Goal: Task Accomplishment & Management: Use online tool/utility

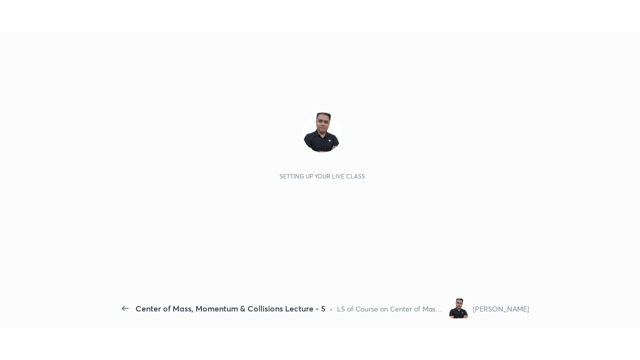
scroll to position [4, 1]
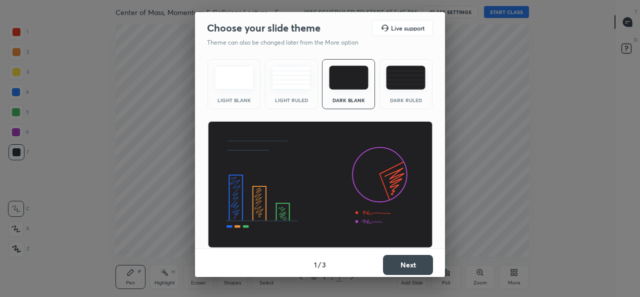
click at [397, 262] on button "Next" at bounding box center [408, 265] width 50 height 20
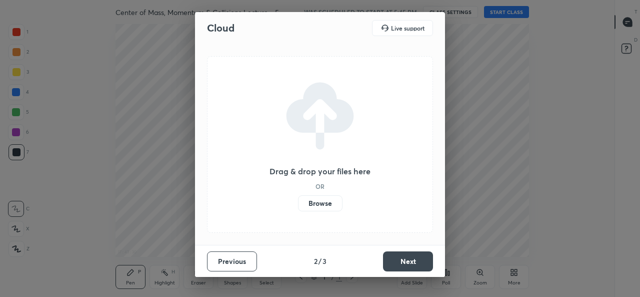
click at [329, 206] on label "Browse" at bounding box center [320, 203] width 45 height 16
click at [298, 206] on input "Browse" at bounding box center [298, 203] width 0 height 16
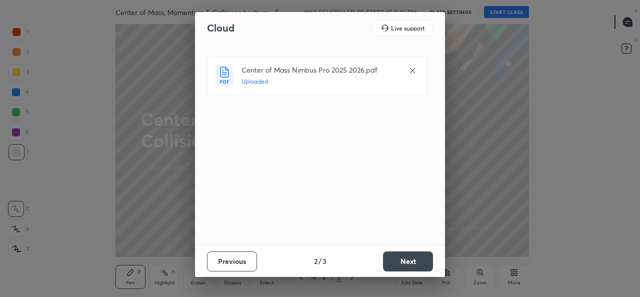
click at [404, 259] on button "Next" at bounding box center [408, 261] width 50 height 20
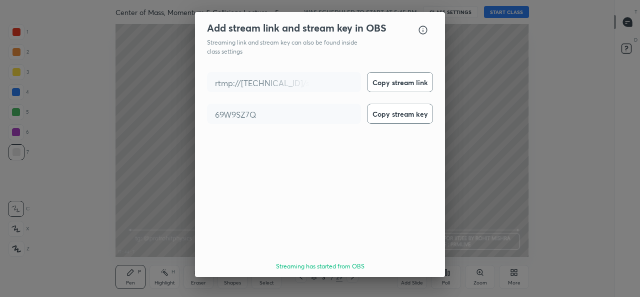
click at [409, 285] on button "Done" at bounding box center [408, 295] width 50 height 20
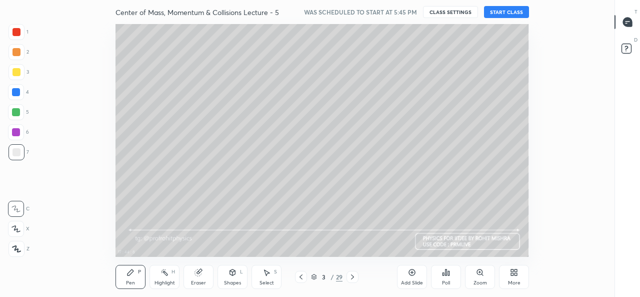
click at [513, 275] on icon at bounding box center [512, 274] width 3 height 3
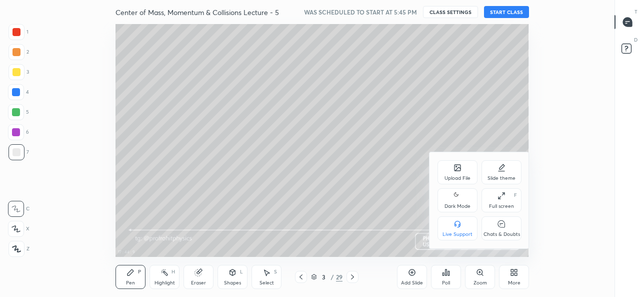
click at [462, 204] on div "Dark Mode" at bounding box center [458, 206] width 26 height 5
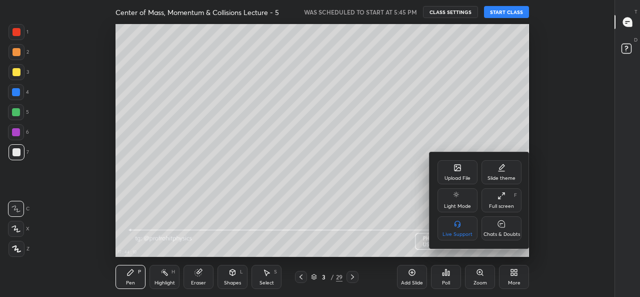
click at [505, 198] on icon at bounding box center [502, 196] width 8 height 8
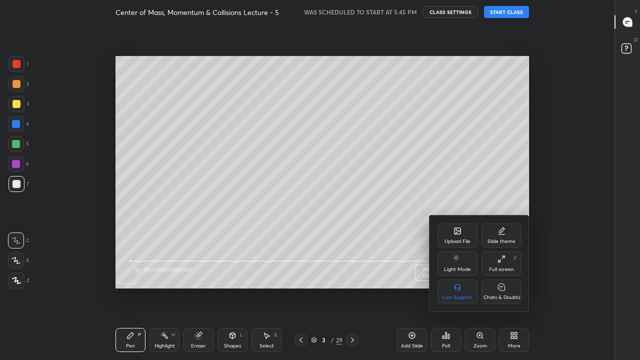
scroll to position [296, 581]
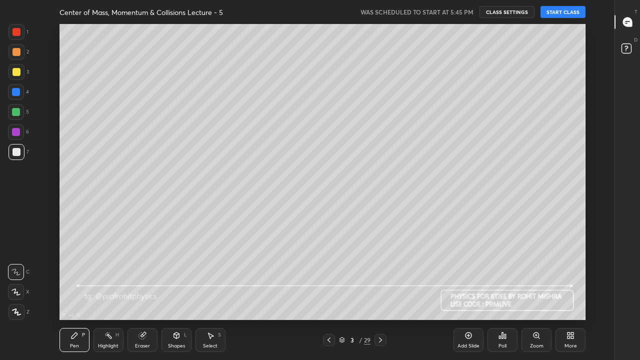
click at [565, 13] on button "START CLASS" at bounding box center [563, 12] width 45 height 12
click at [18, 154] on div at bounding box center [17, 152] width 8 height 8
click at [78, 296] on div "Pen" at bounding box center [74, 346] width 9 height 5
click at [19, 71] on div at bounding box center [17, 72] width 8 height 8
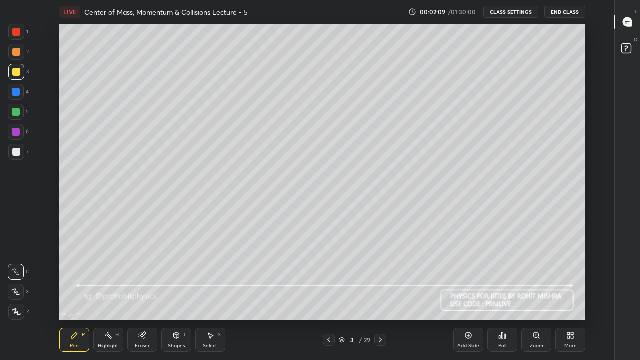
click at [176, 296] on icon at bounding box center [177, 336] width 8 height 8
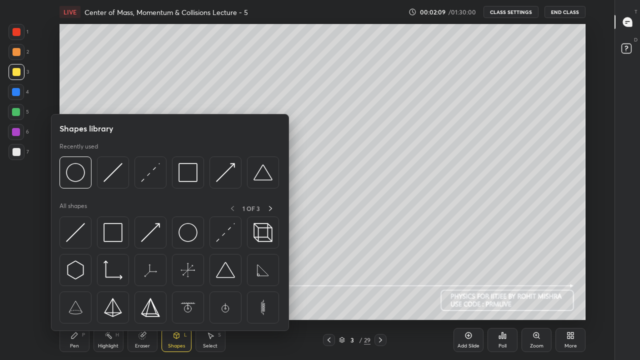
click at [116, 178] on img at bounding box center [113, 172] width 19 height 19
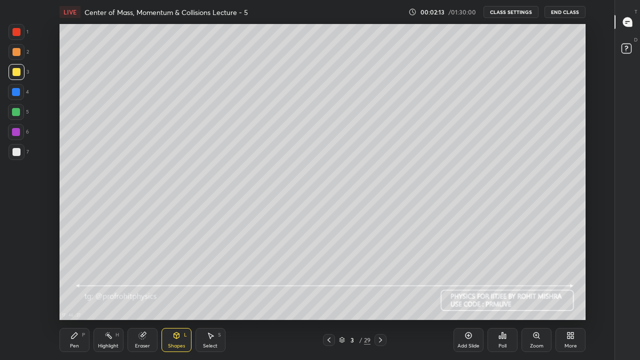
click at [75, 296] on div "Pen" at bounding box center [74, 346] width 9 height 5
click at [17, 156] on div at bounding box center [17, 152] width 8 height 8
click at [20, 71] on div at bounding box center [17, 72] width 8 height 8
click at [177, 296] on div "Shapes L" at bounding box center [177, 340] width 30 height 24
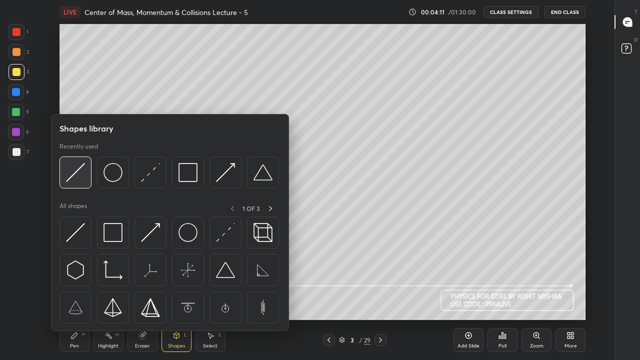
click at [84, 173] on img at bounding box center [75, 172] width 19 height 19
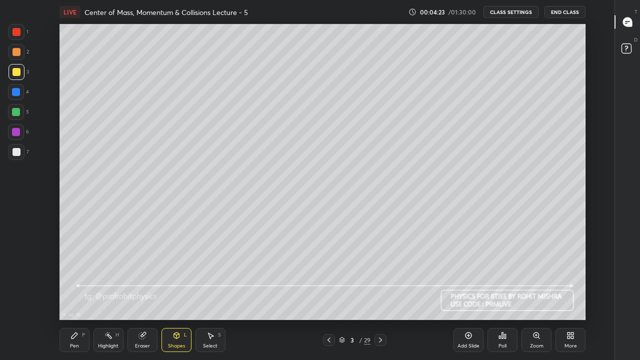
click at [77, 296] on div "Pen P" at bounding box center [75, 340] width 30 height 24
click at [176, 296] on div "Shapes L" at bounding box center [177, 340] width 30 height 24
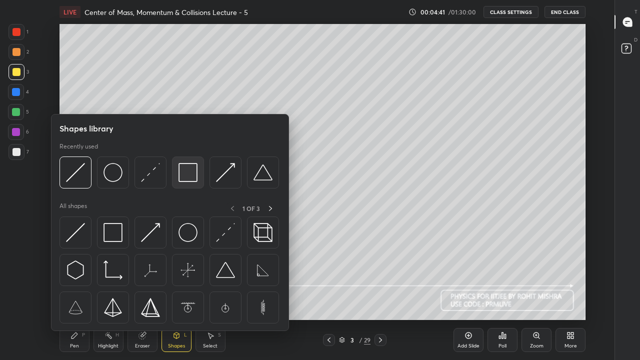
click at [187, 177] on img at bounding box center [188, 172] width 19 height 19
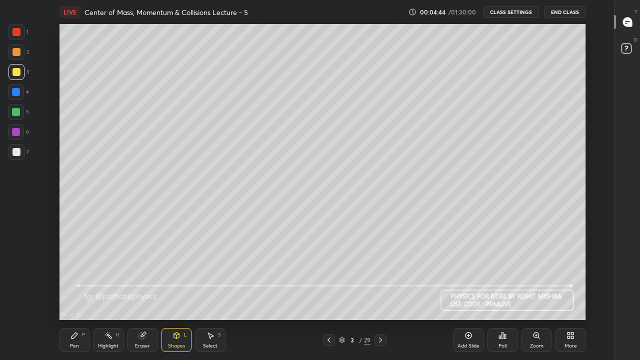
click at [81, 296] on div "Pen P" at bounding box center [75, 340] width 30 height 24
click at [178, 296] on div "Shapes L" at bounding box center [177, 340] width 30 height 24
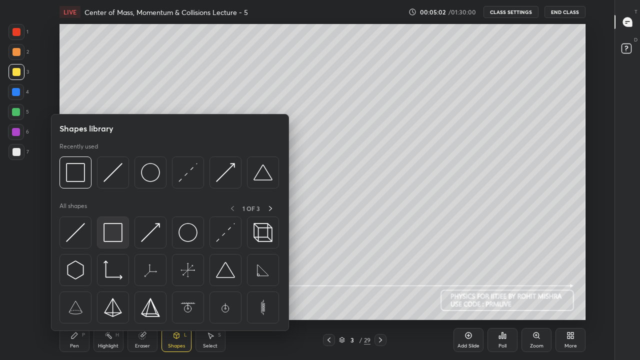
click at [114, 232] on img at bounding box center [113, 232] width 19 height 19
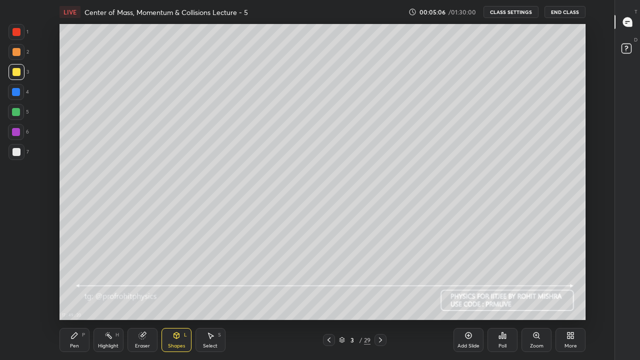
click at [81, 296] on div "Pen P" at bounding box center [75, 340] width 30 height 24
click at [19, 153] on div at bounding box center [17, 152] width 8 height 8
click at [16, 95] on div at bounding box center [16, 92] width 8 height 8
click at [18, 73] on div at bounding box center [17, 72] width 8 height 8
click at [19, 115] on div at bounding box center [16, 112] width 8 height 8
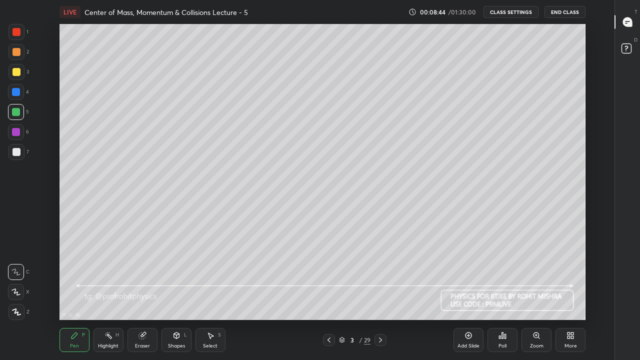
click at [176, 296] on div "Shapes" at bounding box center [176, 346] width 17 height 5
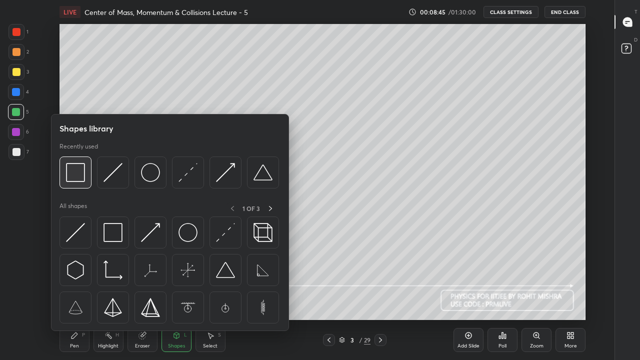
click at [83, 173] on img at bounding box center [75, 172] width 19 height 19
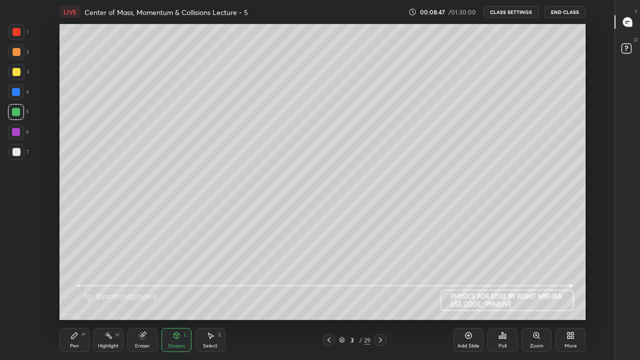
click at [77, 296] on icon at bounding box center [75, 336] width 8 height 8
click at [19, 151] on div at bounding box center [17, 152] width 8 height 8
click at [141, 296] on div "Eraser" at bounding box center [143, 340] width 30 height 24
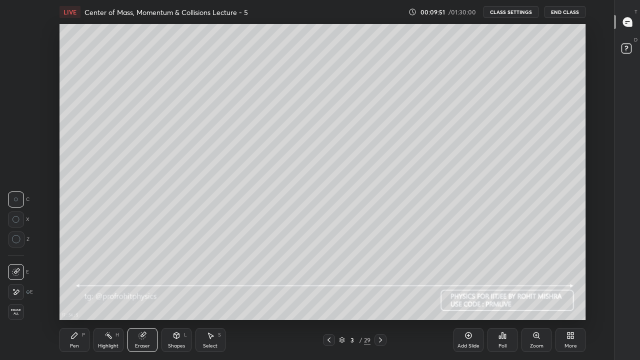
click at [78, 296] on div "Pen P" at bounding box center [75, 340] width 30 height 24
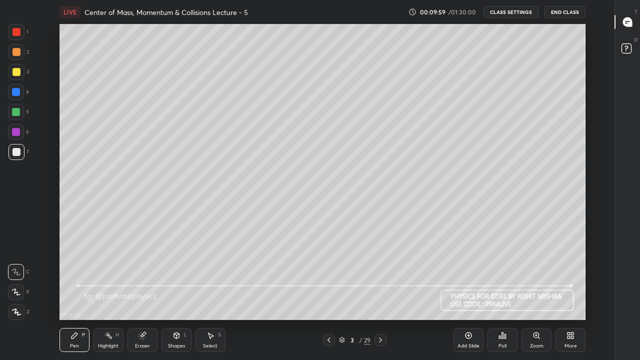
click at [177, 296] on icon at bounding box center [177, 337] width 0 height 4
click at [76, 296] on div "Pen P" at bounding box center [75, 340] width 30 height 24
click at [112, 296] on icon at bounding box center [109, 336] width 8 height 8
click at [380, 296] on icon at bounding box center [381, 340] width 8 height 8
click at [81, 296] on div "Pen P" at bounding box center [75, 340] width 30 height 24
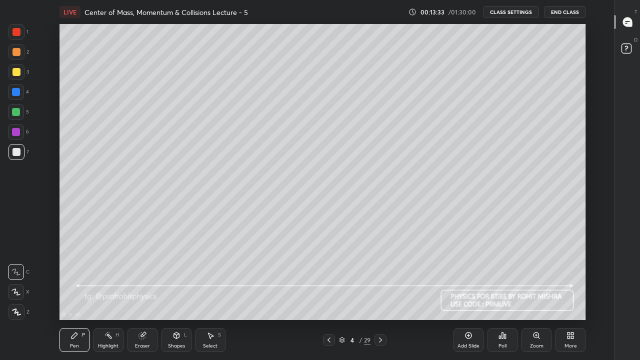
click at [17, 74] on div at bounding box center [17, 72] width 8 height 8
click at [329, 296] on icon at bounding box center [329, 340] width 8 height 8
click at [381, 296] on icon at bounding box center [381, 340] width 8 height 8
click at [182, 296] on div "Shapes L" at bounding box center [177, 340] width 30 height 24
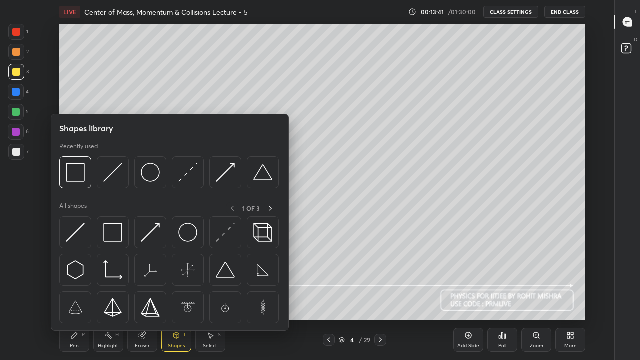
click at [117, 175] on img at bounding box center [113, 172] width 19 height 19
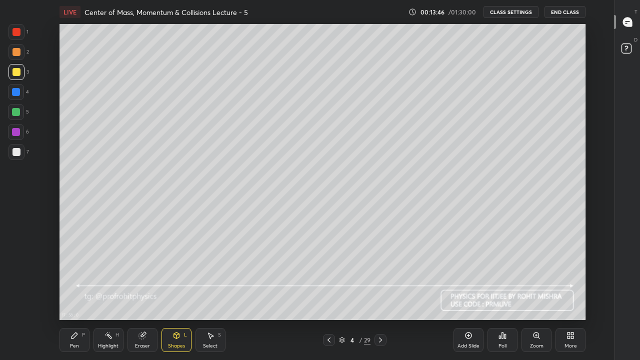
click at [79, 296] on div "Pen P" at bounding box center [75, 340] width 30 height 24
click at [19, 153] on div at bounding box center [17, 152] width 8 height 8
click at [174, 296] on div "Shapes L" at bounding box center [177, 340] width 30 height 24
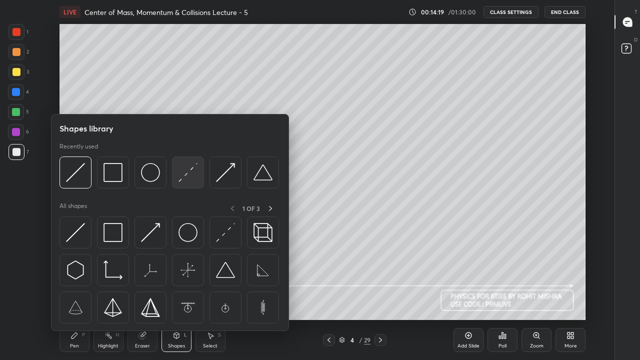
click at [185, 176] on img at bounding box center [188, 172] width 19 height 19
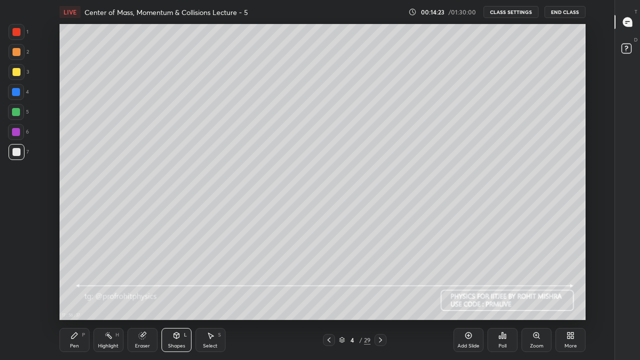
click at [77, 296] on div "Pen P" at bounding box center [75, 340] width 30 height 24
click at [17, 111] on div at bounding box center [16, 112] width 8 height 8
click at [17, 151] on div at bounding box center [17, 152] width 8 height 8
click at [178, 296] on icon at bounding box center [177, 336] width 6 height 6
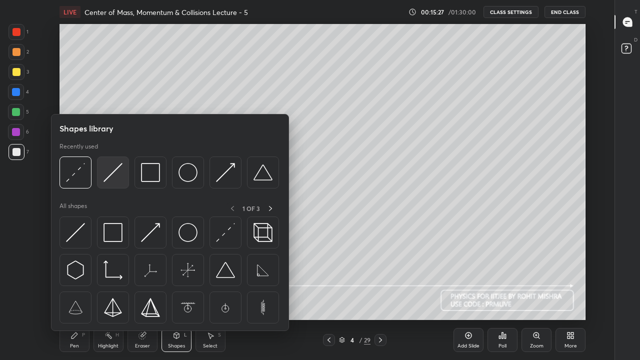
click at [115, 173] on img at bounding box center [113, 172] width 19 height 19
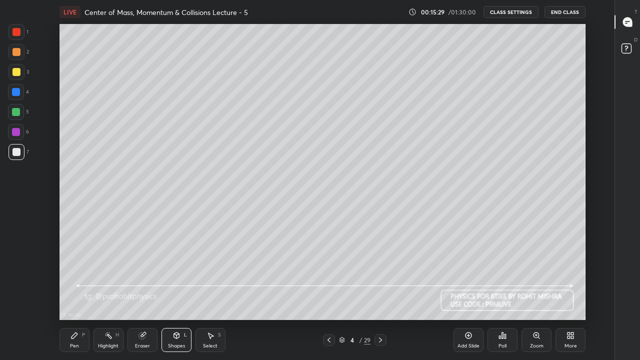
click at [17, 72] on div at bounding box center [17, 72] width 8 height 8
click at [79, 296] on div "Pen P" at bounding box center [75, 340] width 30 height 24
click at [179, 296] on icon at bounding box center [177, 336] width 8 height 8
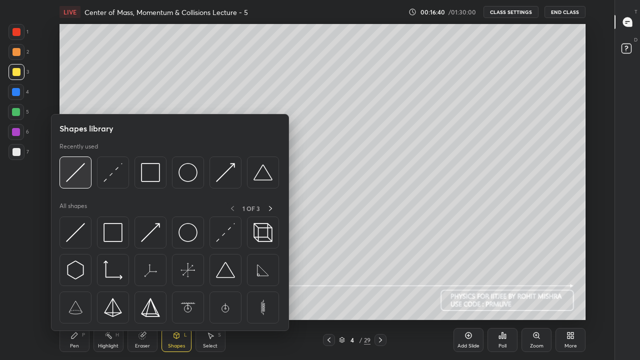
click at [86, 178] on div at bounding box center [76, 173] width 32 height 32
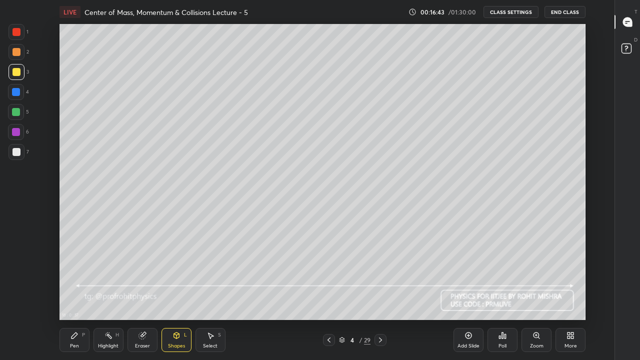
click at [211, 296] on icon at bounding box center [211, 336] width 6 height 6
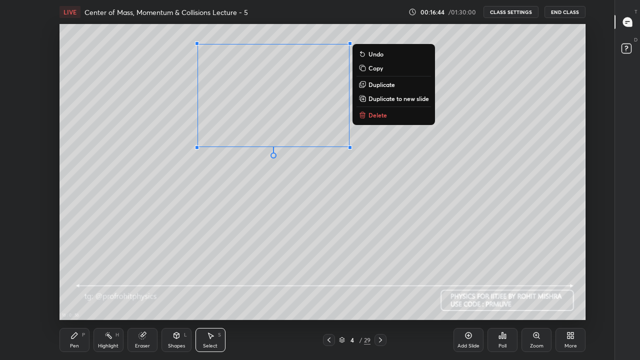
click at [333, 157] on div "0 ° Undo Copy Duplicate Duplicate to new slide Delete" at bounding box center [323, 172] width 526 height 296
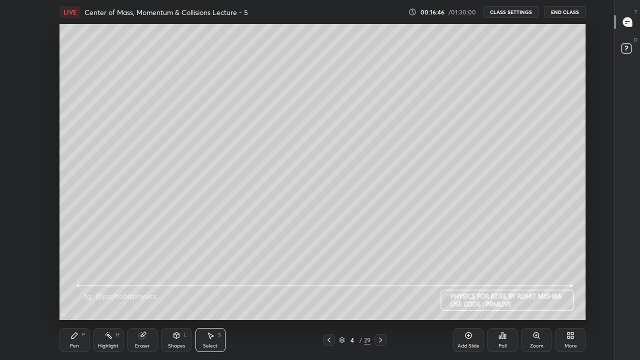
click at [74, 296] on div "Pen P" at bounding box center [75, 340] width 30 height 24
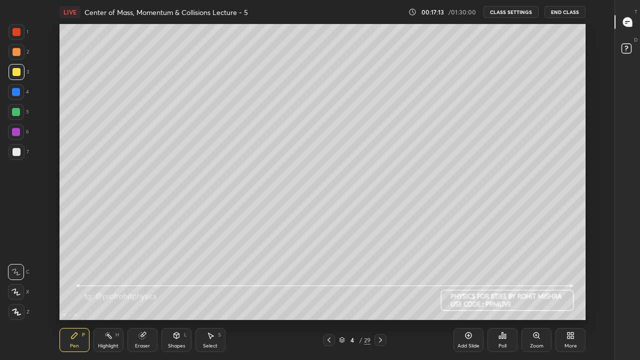
click at [18, 146] on div at bounding box center [17, 152] width 16 height 16
click at [176, 296] on div "Shapes" at bounding box center [176, 346] width 17 height 5
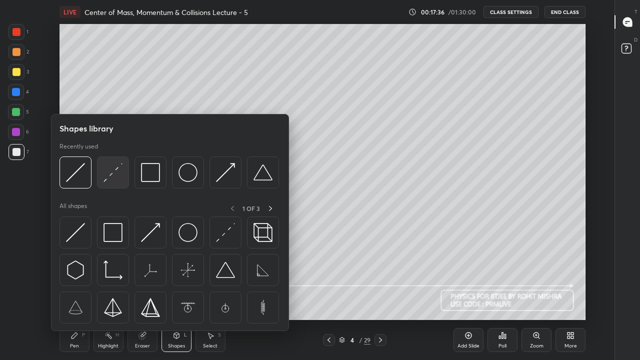
click at [111, 174] on img at bounding box center [113, 172] width 19 height 19
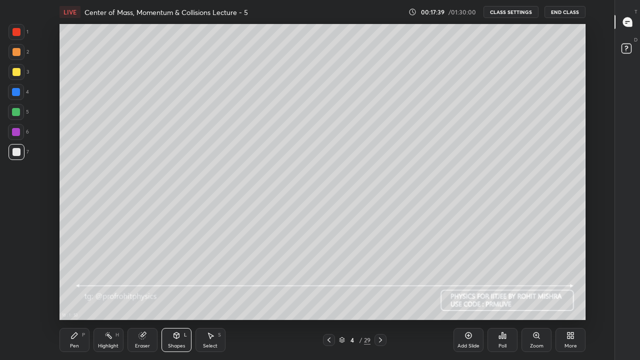
click at [75, 296] on div "Pen" at bounding box center [74, 346] width 9 height 5
click at [16, 72] on div at bounding box center [17, 72] width 8 height 8
click at [216, 296] on div "Select S" at bounding box center [211, 340] width 30 height 24
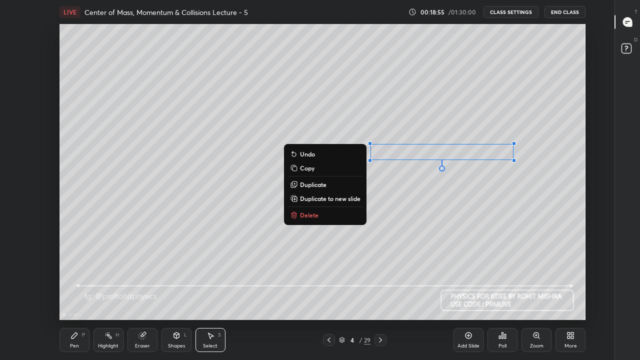
click at [509, 181] on div "0 ° Undo Copy Duplicate Duplicate to new slide Delete" at bounding box center [323, 172] width 526 height 296
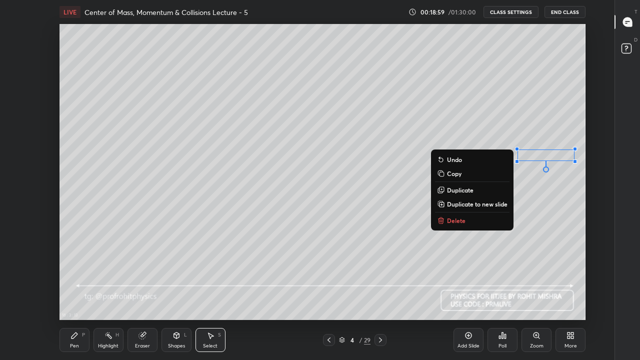
click at [136, 296] on div "Eraser" at bounding box center [142, 346] width 15 height 5
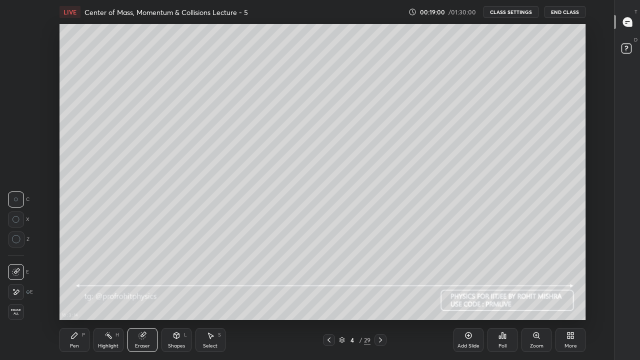
click at [173, 296] on icon at bounding box center [177, 336] width 8 height 8
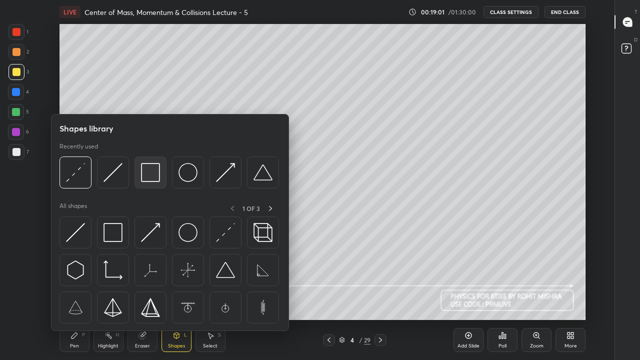
click at [149, 167] on img at bounding box center [150, 172] width 19 height 19
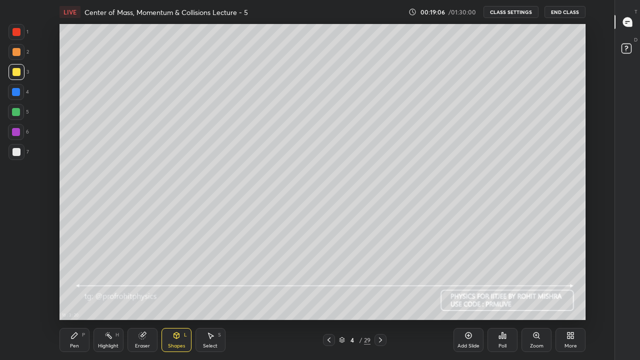
click at [77, 296] on icon at bounding box center [75, 336] width 8 height 8
click at [22, 153] on div at bounding box center [17, 152] width 16 height 16
click at [17, 112] on div at bounding box center [16, 112] width 8 height 8
click at [111, 296] on div "Highlight H" at bounding box center [109, 340] width 30 height 24
click at [81, 296] on div "Pen P" at bounding box center [75, 340] width 30 height 24
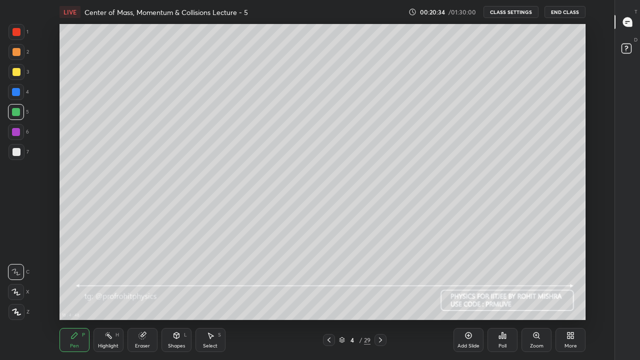
click at [177, 296] on div "Shapes L" at bounding box center [177, 340] width 30 height 24
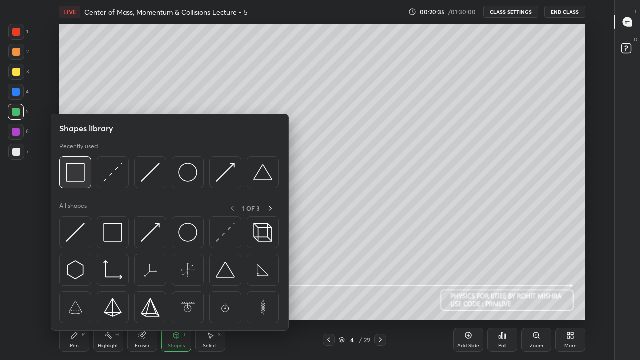
click at [83, 179] on img at bounding box center [75, 172] width 19 height 19
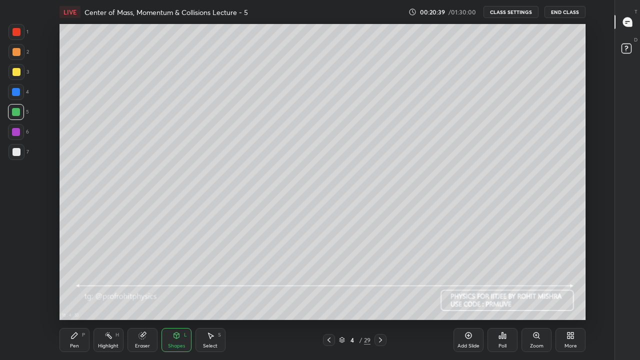
click at [78, 296] on div "Pen P" at bounding box center [75, 340] width 30 height 24
click at [19, 152] on div at bounding box center [17, 152] width 8 height 8
click at [381, 296] on icon at bounding box center [381, 340] width 8 height 8
click at [176, 296] on div "Shapes" at bounding box center [176, 346] width 17 height 5
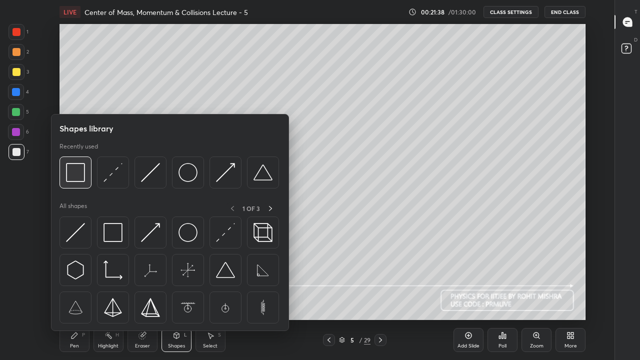
click at [80, 172] on img at bounding box center [75, 172] width 19 height 19
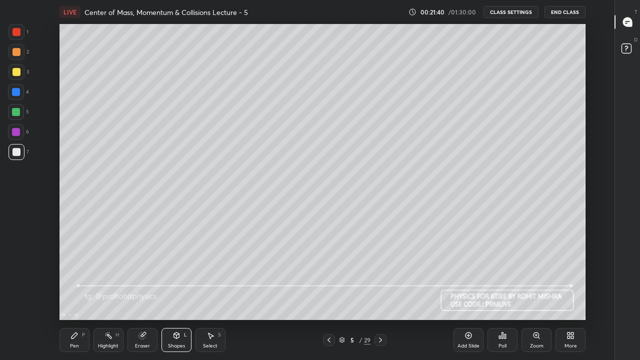
click at [76, 296] on icon at bounding box center [75, 336] width 6 height 6
click at [18, 73] on div at bounding box center [17, 72] width 8 height 8
click at [114, 296] on div "Highlight H" at bounding box center [109, 340] width 30 height 24
click at [16, 150] on div at bounding box center [17, 152] width 8 height 8
click at [81, 296] on div "Pen P" at bounding box center [75, 340] width 30 height 24
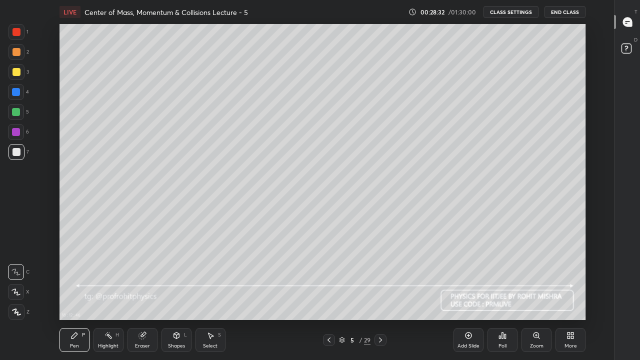
click at [15, 91] on div at bounding box center [16, 92] width 8 height 8
click at [109, 296] on icon at bounding box center [109, 336] width 8 height 8
click at [16, 155] on div at bounding box center [17, 152] width 8 height 8
click at [80, 296] on div "Pen P" at bounding box center [75, 340] width 30 height 24
click at [109, 296] on icon at bounding box center [109, 336] width 8 height 8
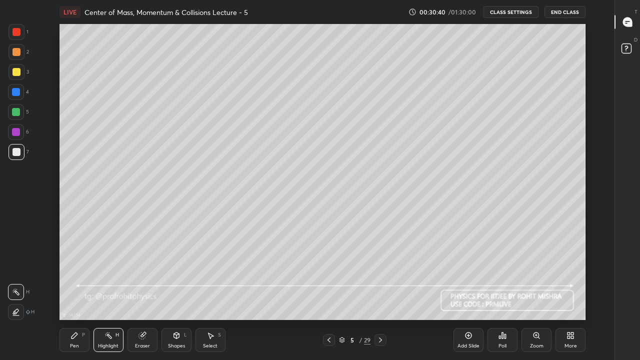
click at [18, 96] on div at bounding box center [16, 92] width 8 height 8
click at [16, 70] on div at bounding box center [17, 72] width 8 height 8
click at [77, 296] on div "Pen P" at bounding box center [75, 340] width 30 height 24
click at [18, 93] on div at bounding box center [16, 92] width 8 height 8
click at [113, 296] on div "Highlight H" at bounding box center [109, 340] width 30 height 24
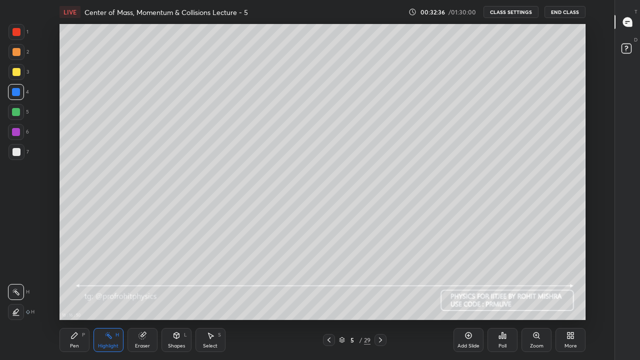
click at [69, 296] on div "Pen P" at bounding box center [75, 340] width 30 height 24
click at [16, 152] on div at bounding box center [17, 152] width 8 height 8
click at [111, 296] on div "Highlight" at bounding box center [108, 346] width 21 height 5
click at [329, 296] on icon at bounding box center [329, 340] width 8 height 8
click at [73, 296] on icon at bounding box center [75, 336] width 8 height 8
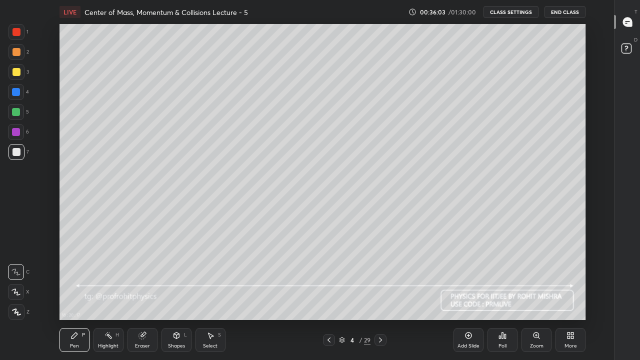
click at [17, 111] on div at bounding box center [16, 112] width 8 height 8
click at [114, 296] on div "Highlight H" at bounding box center [109, 340] width 30 height 24
click at [22, 155] on div at bounding box center [17, 152] width 16 height 16
click at [78, 296] on div "Pen" at bounding box center [74, 346] width 9 height 5
click at [109, 296] on rect at bounding box center [109, 336] width 5 height 5
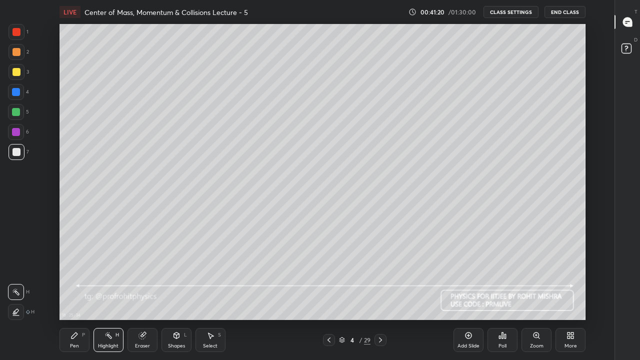
click at [380, 296] on icon at bounding box center [381, 340] width 8 height 8
click at [329, 296] on icon at bounding box center [329, 340] width 8 height 8
click at [382, 296] on icon at bounding box center [380, 340] width 3 height 5
click at [381, 296] on icon at bounding box center [381, 340] width 8 height 8
click at [18, 73] on div at bounding box center [17, 72] width 8 height 8
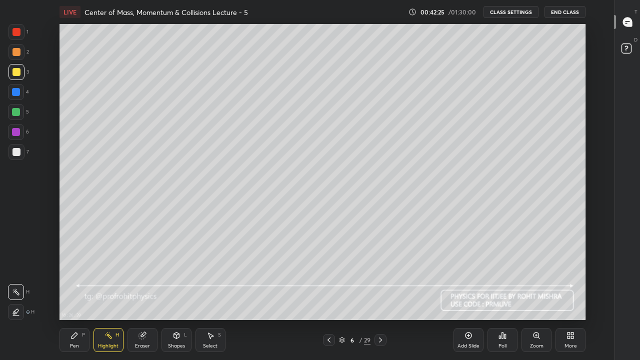
click at [77, 296] on div "Pen" at bounding box center [74, 346] width 9 height 5
click at [176, 296] on div "Shapes L" at bounding box center [177, 340] width 30 height 24
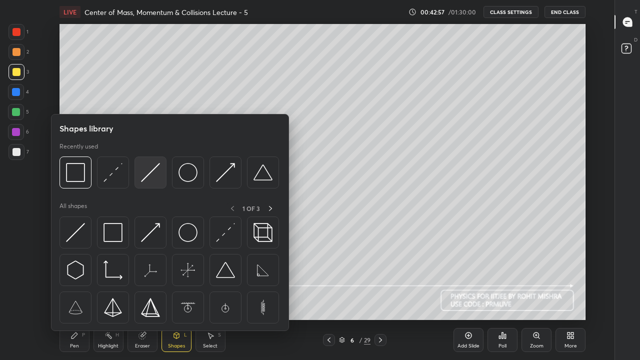
click at [152, 174] on img at bounding box center [150, 172] width 19 height 19
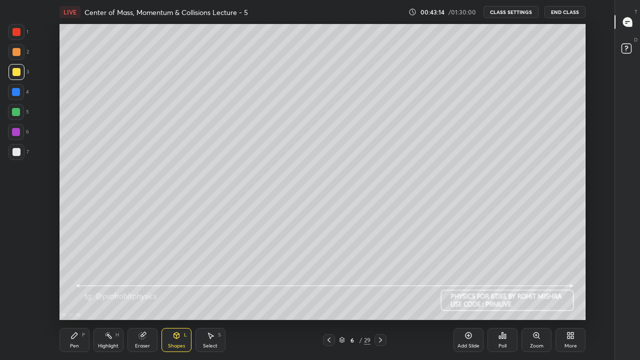
click at [75, 296] on div "Pen P" at bounding box center [75, 340] width 30 height 24
click at [17, 153] on div at bounding box center [17, 152] width 8 height 8
click at [18, 35] on div at bounding box center [17, 32] width 8 height 8
click at [20, 152] on div at bounding box center [17, 152] width 8 height 8
click at [17, 152] on div at bounding box center [17, 152] width 8 height 8
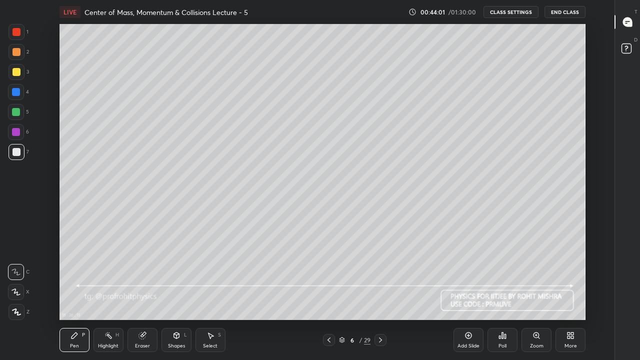
click at [17, 73] on div at bounding box center [17, 72] width 8 height 8
click at [17, 154] on div at bounding box center [17, 152] width 8 height 8
click at [19, 35] on div at bounding box center [17, 32] width 8 height 8
click at [17, 151] on div at bounding box center [17, 152] width 8 height 8
click at [15, 70] on div at bounding box center [17, 72] width 8 height 8
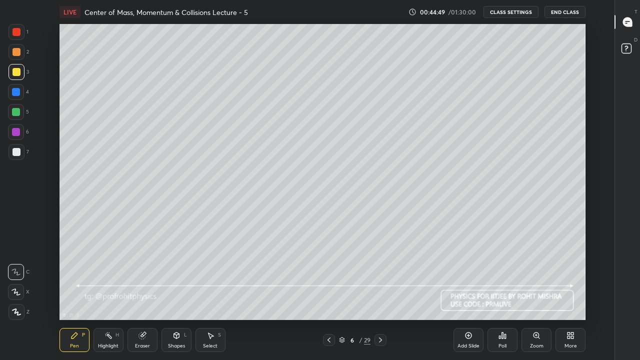
click at [206, 296] on div "Select S" at bounding box center [211, 340] width 30 height 24
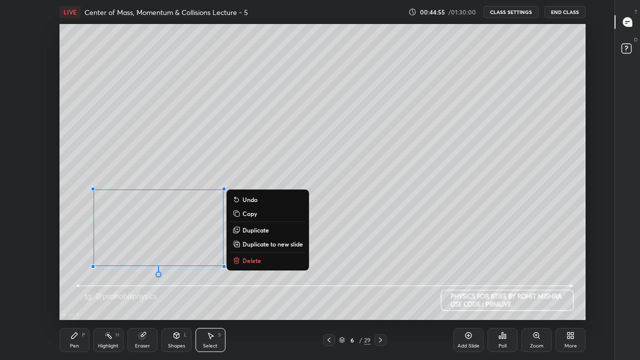
click at [80, 296] on div "Pen P" at bounding box center [75, 340] width 30 height 24
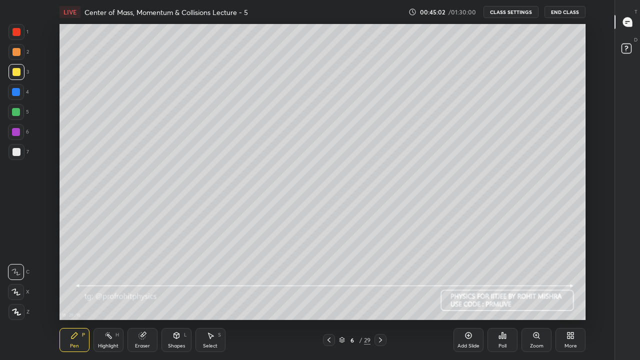
click at [18, 98] on div at bounding box center [16, 92] width 16 height 16
click at [173, 296] on div "Shapes" at bounding box center [176, 346] width 17 height 5
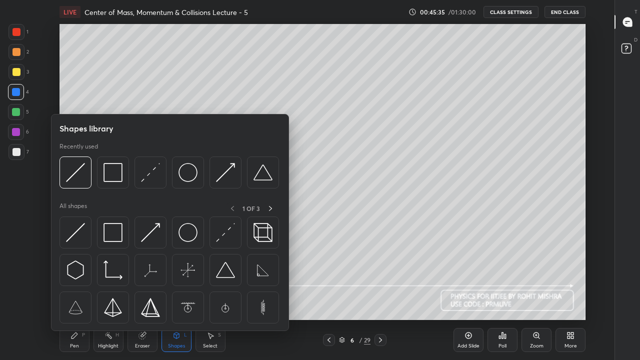
click at [110, 172] on img at bounding box center [113, 172] width 19 height 19
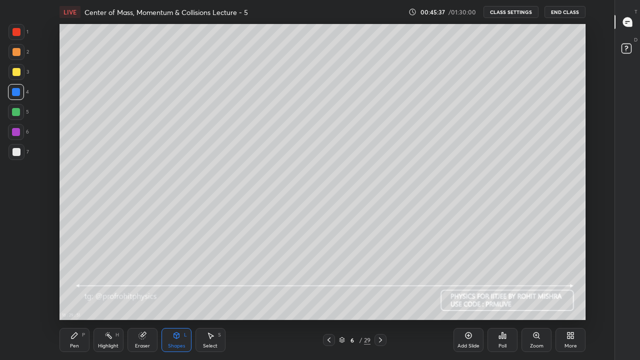
click at [75, 296] on div "Pen P" at bounding box center [75, 340] width 30 height 24
click at [16, 153] on div at bounding box center [17, 152] width 8 height 8
click at [17, 75] on div at bounding box center [17, 72] width 8 height 8
click at [142, 296] on div "Eraser" at bounding box center [143, 340] width 30 height 24
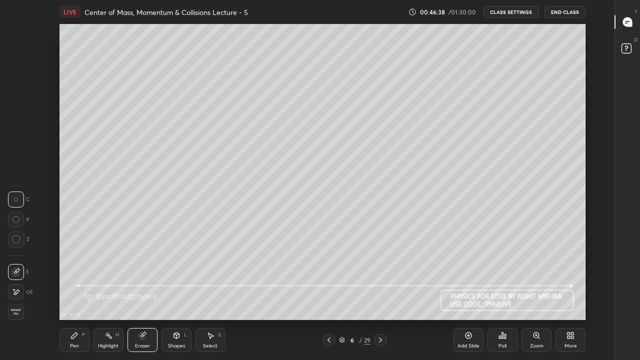
click at [74, 296] on div "Pen" at bounding box center [74, 346] width 9 height 5
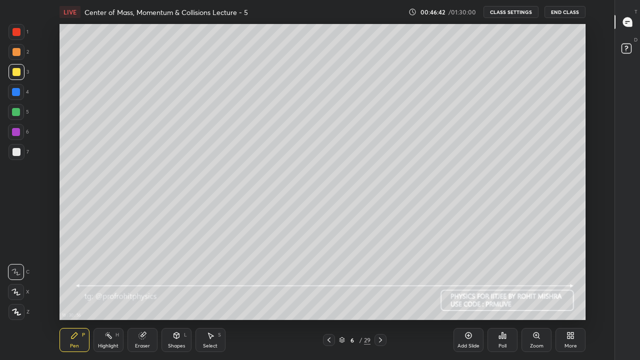
click at [17, 149] on div at bounding box center [17, 152] width 8 height 8
click at [22, 34] on div at bounding box center [17, 32] width 16 height 16
click at [15, 153] on div at bounding box center [17, 152] width 8 height 8
click at [17, 151] on div at bounding box center [17, 152] width 8 height 8
click at [111, 296] on div "Highlight H" at bounding box center [109, 340] width 30 height 24
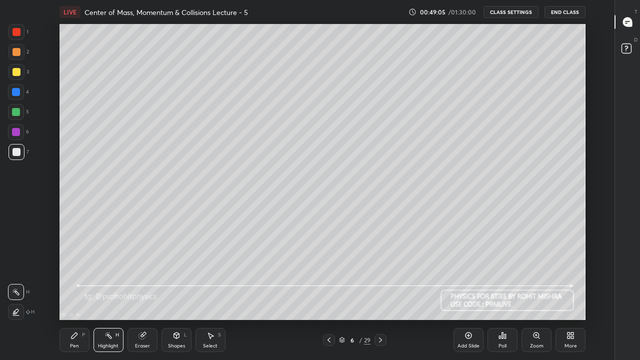
click at [77, 296] on div "Pen P" at bounding box center [75, 340] width 30 height 24
click at [181, 296] on div "Shapes" at bounding box center [176, 346] width 17 height 5
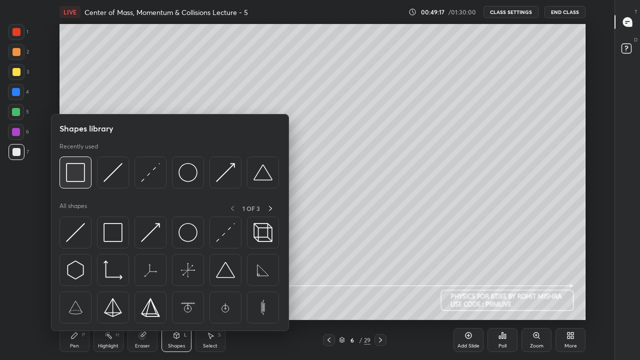
click at [77, 182] on img at bounding box center [75, 172] width 19 height 19
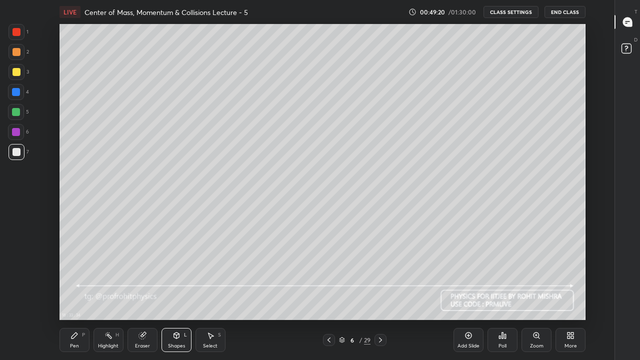
click at [78, 296] on icon at bounding box center [75, 336] width 8 height 8
click at [181, 296] on div "Shapes L" at bounding box center [177, 340] width 30 height 24
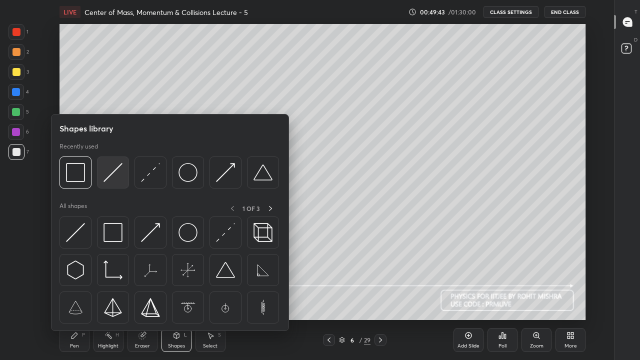
click at [109, 180] on img at bounding box center [113, 172] width 19 height 19
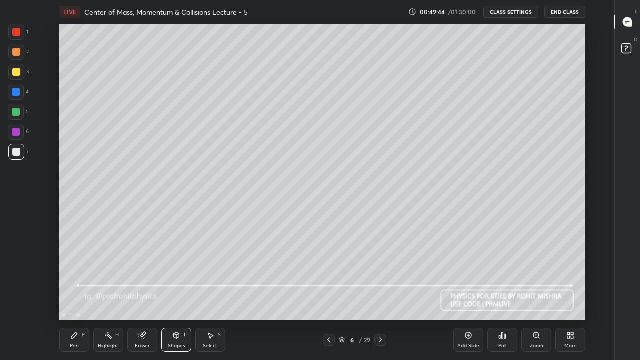
click at [16, 73] on div at bounding box center [17, 72] width 8 height 8
click at [380, 296] on icon at bounding box center [381, 340] width 8 height 8
click at [75, 296] on div "Pen P" at bounding box center [75, 340] width 30 height 24
click at [177, 296] on div "Shapes L" at bounding box center [177, 340] width 30 height 24
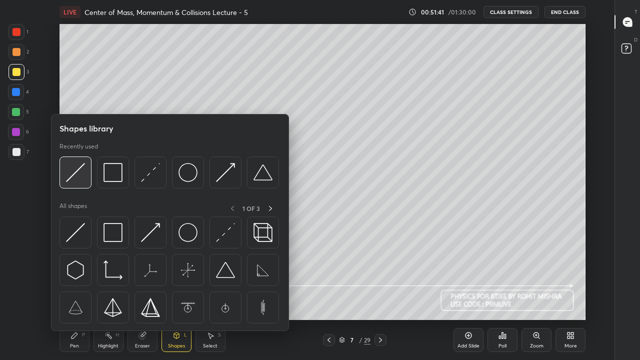
click at [78, 180] on img at bounding box center [75, 172] width 19 height 19
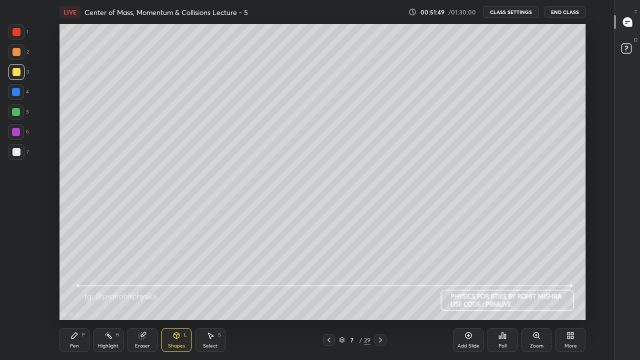
click at [80, 296] on div "Pen P" at bounding box center [75, 340] width 30 height 24
click at [177, 296] on icon at bounding box center [177, 335] width 6 height 2
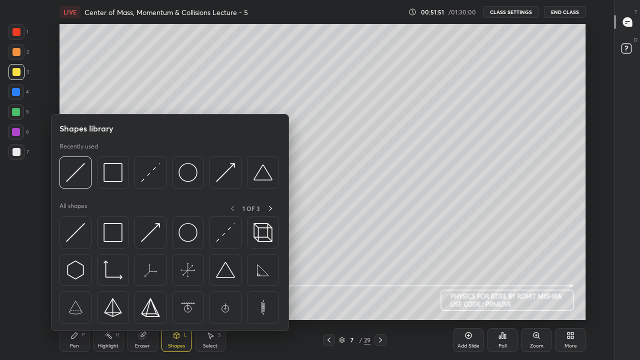
click at [114, 177] on img at bounding box center [113, 172] width 19 height 19
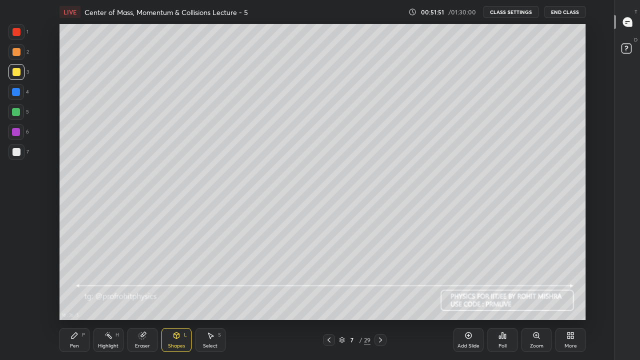
click at [15, 153] on div at bounding box center [17, 152] width 8 height 8
click at [80, 296] on div "Pen P" at bounding box center [75, 340] width 30 height 24
click at [177, 296] on div "Shapes" at bounding box center [176, 346] width 17 height 5
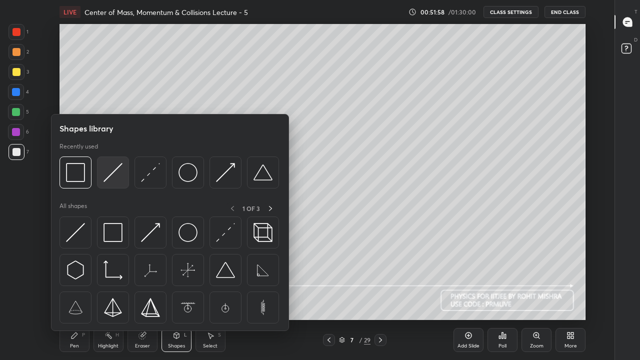
click at [112, 176] on img at bounding box center [113, 172] width 19 height 19
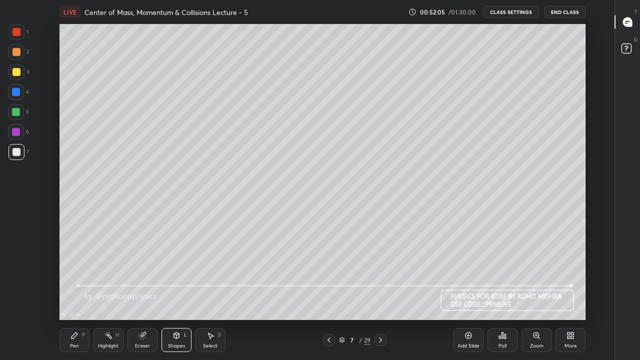
click at [73, 296] on div "Pen" at bounding box center [74, 346] width 9 height 5
click at [178, 296] on div "Shapes L" at bounding box center [177, 340] width 30 height 24
click at [174, 296] on div "Shapes L" at bounding box center [177, 340] width 30 height 24
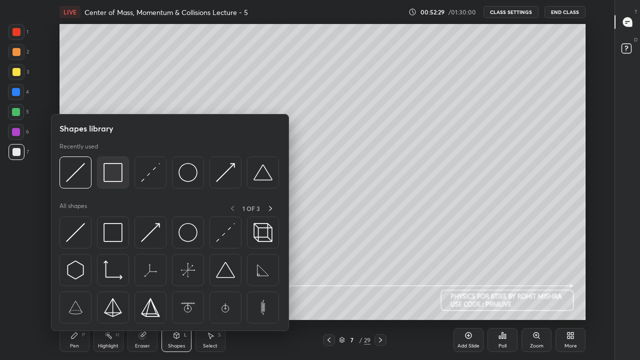
click at [114, 176] on img at bounding box center [113, 172] width 19 height 19
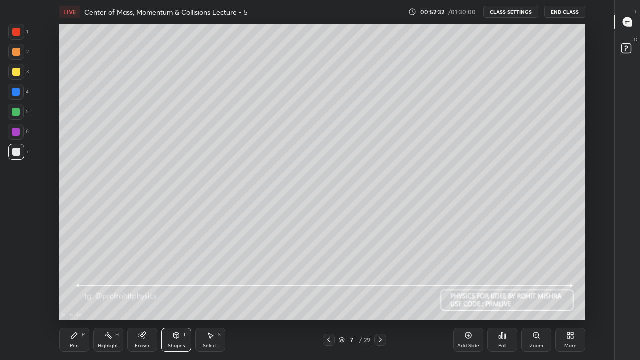
click at [209, 296] on icon at bounding box center [211, 336] width 6 height 6
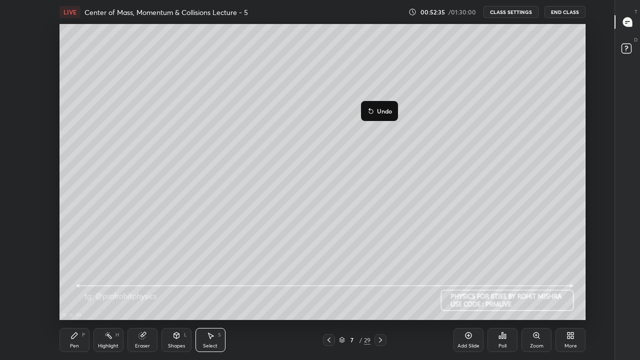
click at [79, 296] on div "Pen P" at bounding box center [75, 340] width 30 height 24
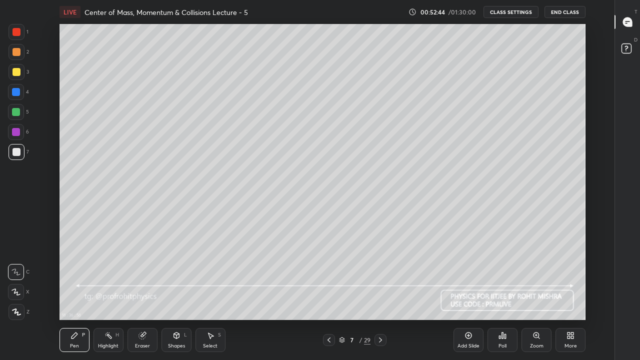
click at [20, 71] on div at bounding box center [17, 72] width 8 height 8
click at [18, 113] on div at bounding box center [16, 112] width 8 height 8
click at [15, 114] on div at bounding box center [16, 112] width 8 height 8
click at [109, 296] on rect at bounding box center [109, 336] width 5 height 5
click at [18, 153] on div at bounding box center [17, 152] width 8 height 8
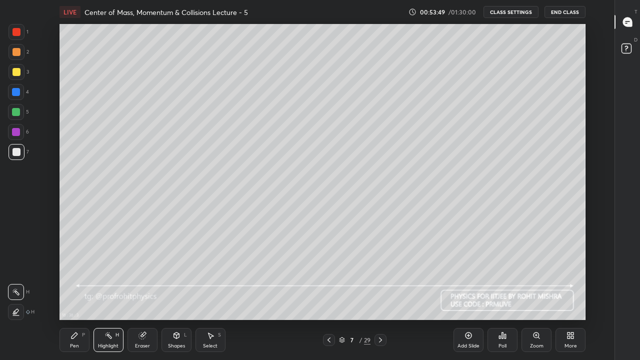
click at [79, 296] on div "Pen P" at bounding box center [75, 340] width 30 height 24
click at [112, 296] on div "Highlight H" at bounding box center [109, 340] width 30 height 24
click at [80, 296] on div "Pen P" at bounding box center [75, 340] width 30 height 24
click at [176, 296] on div "Shapes L" at bounding box center [177, 340] width 30 height 24
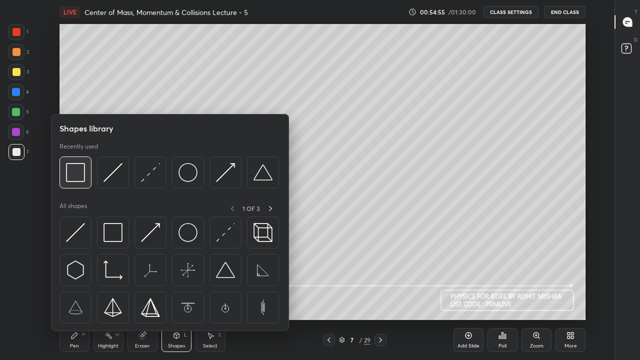
click at [81, 179] on img at bounding box center [75, 172] width 19 height 19
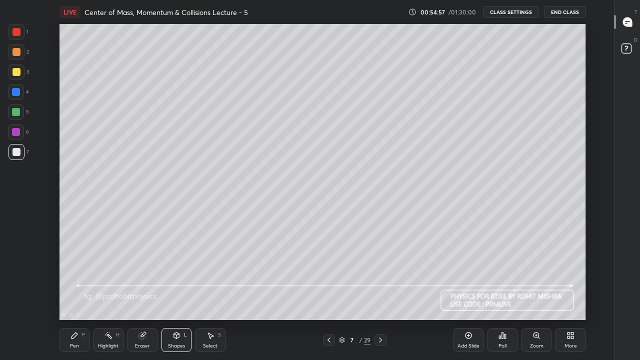
click at [77, 296] on icon at bounding box center [75, 336] width 8 height 8
click at [181, 296] on div "Shapes" at bounding box center [176, 346] width 17 height 5
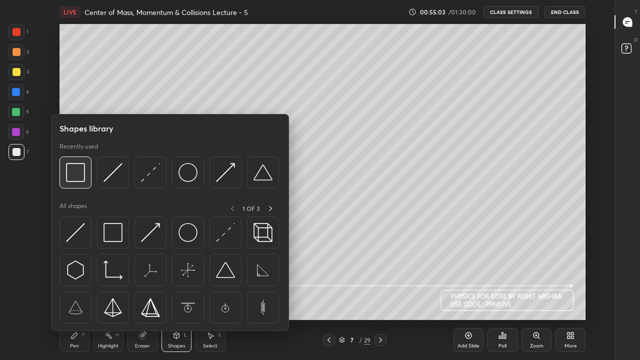
click at [71, 177] on img at bounding box center [75, 172] width 19 height 19
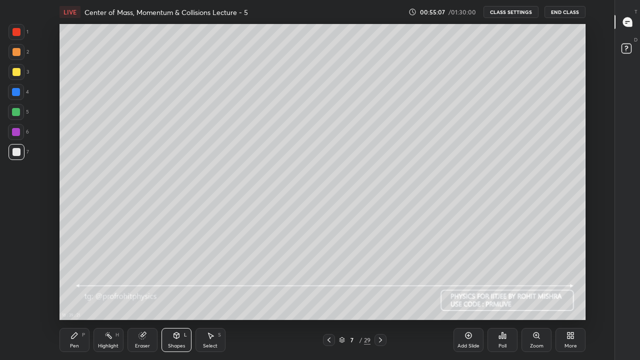
click at [74, 296] on icon at bounding box center [75, 336] width 8 height 8
click at [340, 296] on icon at bounding box center [342, 339] width 5 height 3
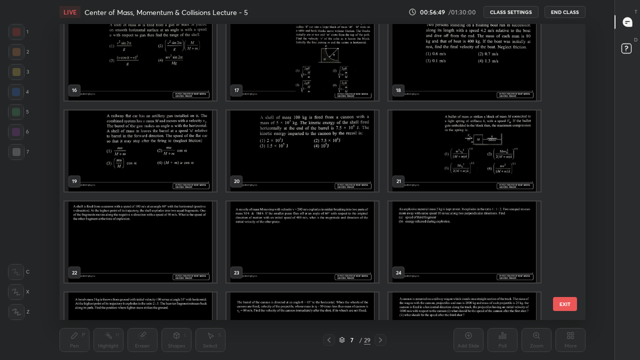
scroll to position [466, 0]
click at [398, 246] on img "grid" at bounding box center [465, 241] width 152 height 81
click at [400, 248] on img "grid" at bounding box center [465, 241] width 152 height 81
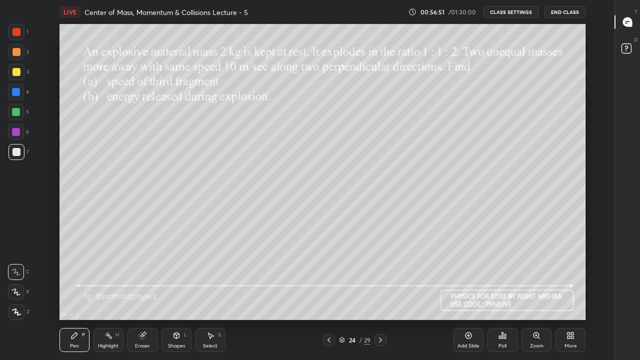
click at [399, 247] on img "grid" at bounding box center [465, 241] width 152 height 81
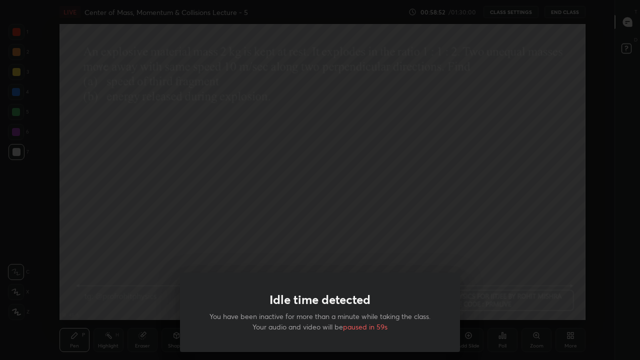
click at [144, 293] on div "Idle time detected You have been inactive for more than a minute while taking t…" at bounding box center [320, 180] width 640 height 360
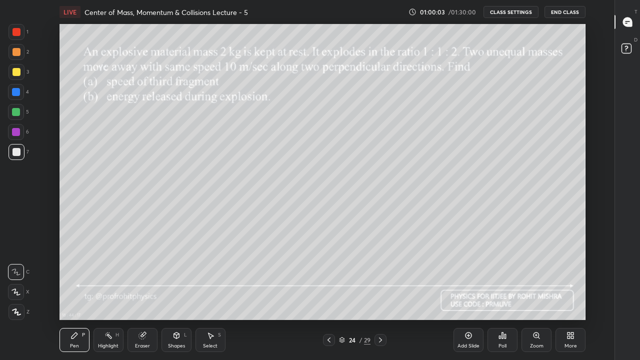
click at [19, 71] on div at bounding box center [17, 72] width 8 height 8
click at [18, 92] on div at bounding box center [16, 92] width 8 height 8
click at [16, 73] on div at bounding box center [17, 72] width 8 height 8
click at [108, 296] on div "Highlight H" at bounding box center [109, 340] width 30 height 24
click at [73, 296] on icon at bounding box center [75, 336] width 8 height 8
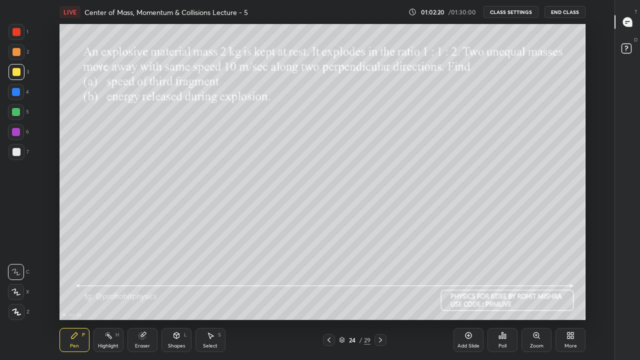
click at [342, 296] on icon at bounding box center [342, 341] width 5 height 2
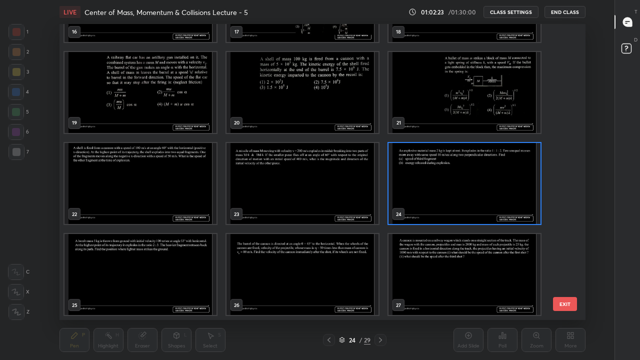
scroll to position [525, 0]
click at [195, 265] on img "grid" at bounding box center [141, 274] width 152 height 81
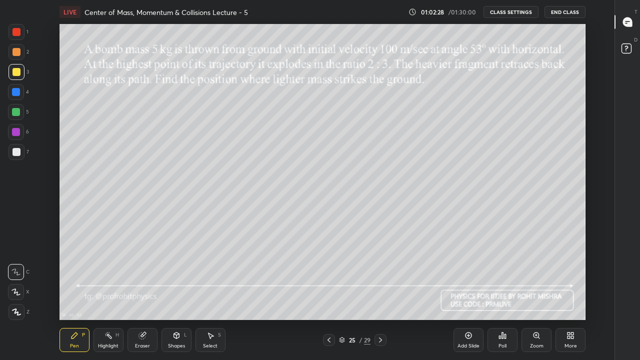
click at [17, 154] on div at bounding box center [17, 152] width 8 height 8
click at [329, 296] on icon at bounding box center [329, 340] width 8 height 8
click at [381, 296] on icon at bounding box center [381, 340] width 8 height 8
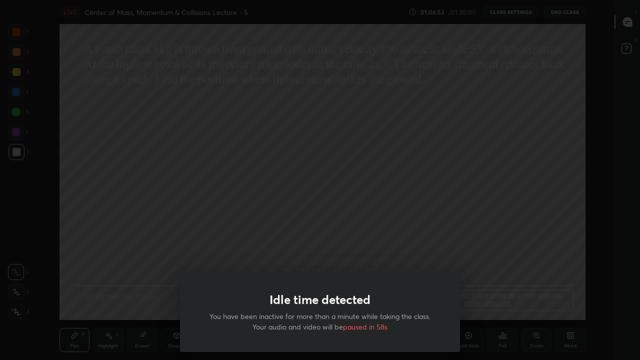
click at [187, 251] on div "Idle time detected You have been inactive for more than a minute while taking t…" at bounding box center [320, 180] width 640 height 360
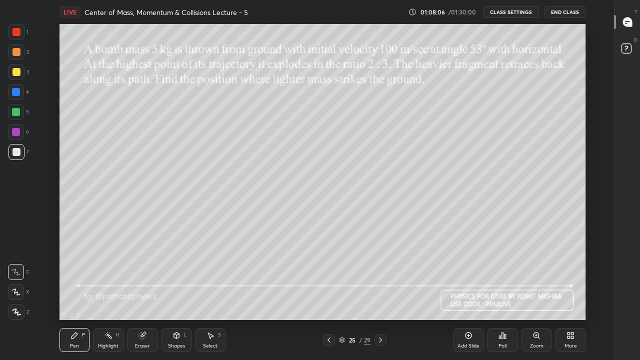
click at [15, 71] on div at bounding box center [17, 72] width 8 height 8
click at [181, 296] on div "Shapes" at bounding box center [176, 346] width 17 height 5
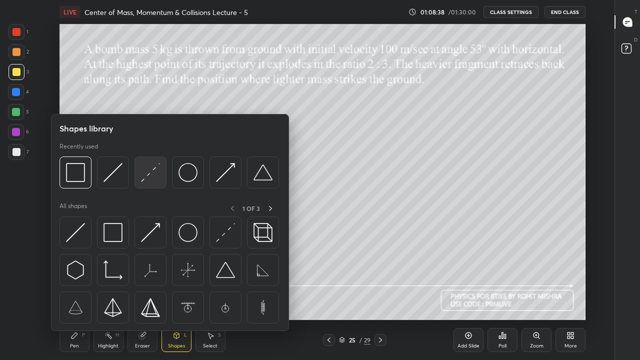
click at [154, 178] on img at bounding box center [150, 172] width 19 height 19
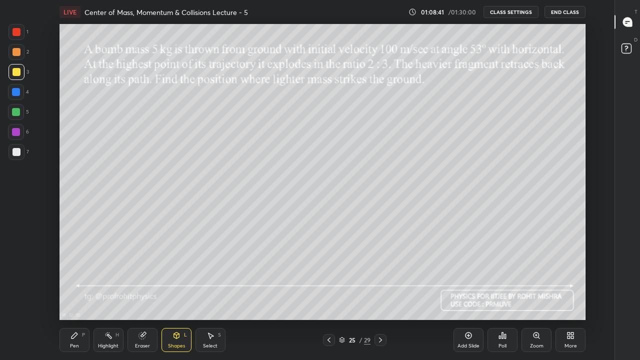
click at [83, 296] on div "Pen P" at bounding box center [75, 340] width 30 height 24
click at [16, 111] on div at bounding box center [16, 112] width 8 height 8
click at [18, 153] on div at bounding box center [17, 152] width 8 height 8
click at [17, 113] on div at bounding box center [16, 112] width 8 height 8
click at [178, 296] on div "Shapes" at bounding box center [176, 346] width 17 height 5
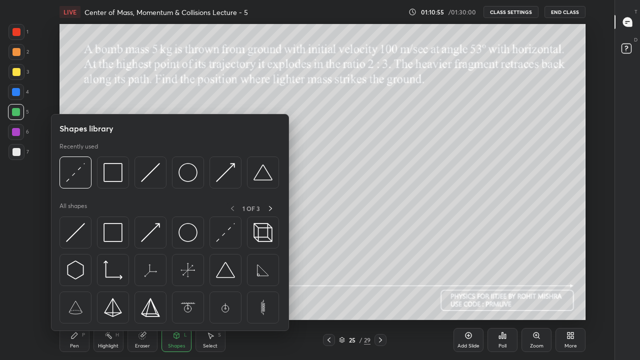
click at [84, 177] on img at bounding box center [75, 172] width 19 height 19
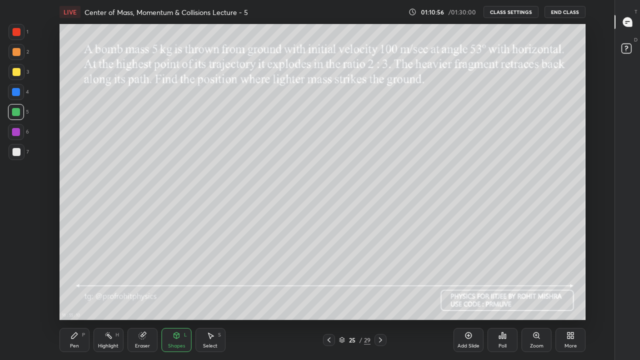
click at [19, 72] on div at bounding box center [17, 72] width 8 height 8
click at [78, 296] on div "Pen P" at bounding box center [75, 340] width 30 height 24
click at [21, 110] on div at bounding box center [16, 112] width 16 height 16
click at [142, 296] on div "Eraser" at bounding box center [143, 340] width 30 height 24
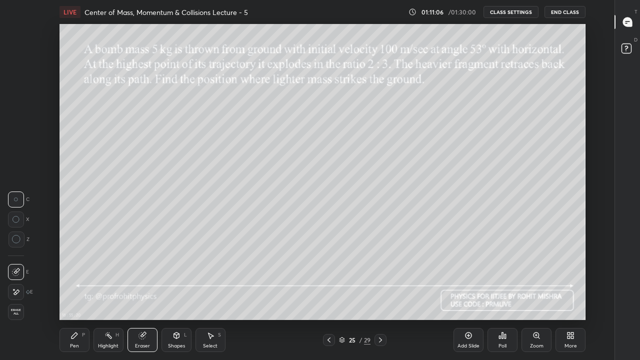
click at [81, 296] on div "Pen P" at bounding box center [75, 340] width 30 height 24
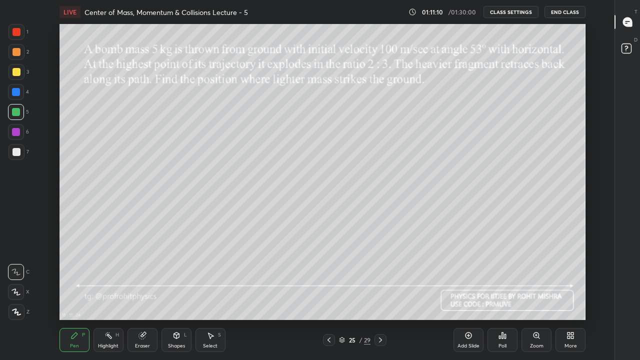
click at [114, 296] on div "Highlight" at bounding box center [108, 346] width 21 height 5
click at [20, 153] on div at bounding box center [17, 152] width 8 height 8
click at [75, 296] on icon at bounding box center [75, 336] width 6 height 6
click at [16, 110] on div at bounding box center [16, 112] width 8 height 8
click at [17, 93] on div at bounding box center [16, 92] width 8 height 8
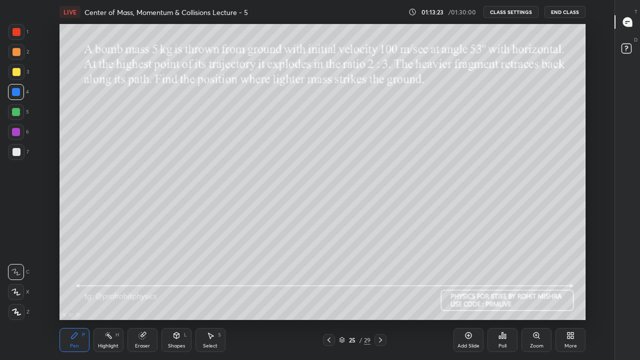
click at [471, 296] on div "Add Slide" at bounding box center [469, 340] width 30 height 24
click at [19, 153] on div at bounding box center [17, 152] width 8 height 8
click at [178, 296] on div "Shapes" at bounding box center [176, 346] width 17 height 5
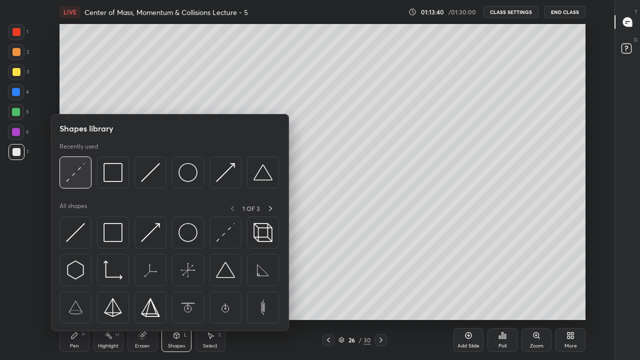
click at [89, 170] on div at bounding box center [76, 173] width 32 height 32
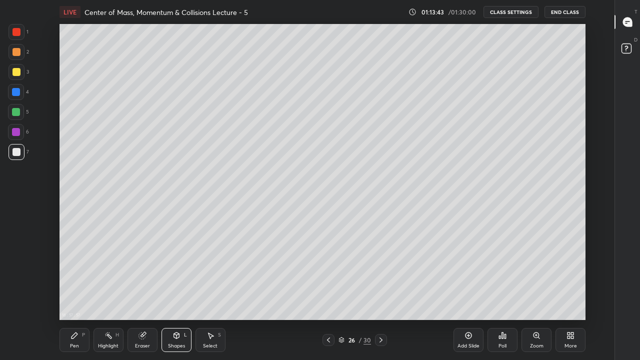
click at [82, 296] on div "Pen P" at bounding box center [75, 340] width 30 height 24
click at [16, 112] on div at bounding box center [16, 112] width 8 height 8
click at [17, 151] on div at bounding box center [17, 152] width 8 height 8
click at [174, 296] on icon at bounding box center [177, 336] width 8 height 8
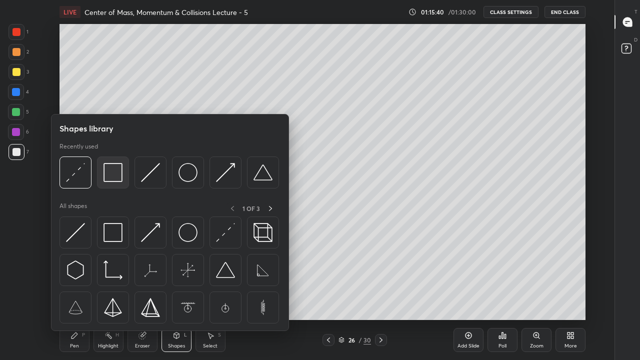
click at [110, 175] on img at bounding box center [113, 172] width 19 height 19
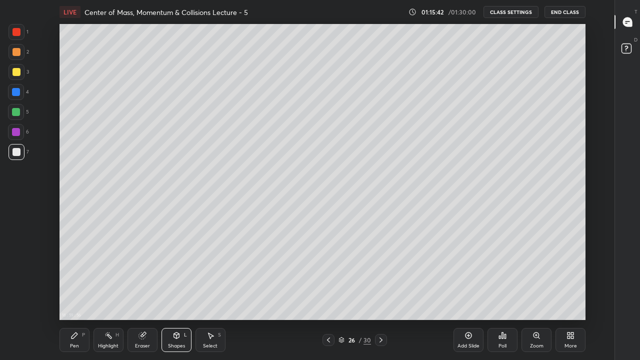
click at [84, 296] on div "Pen P" at bounding box center [75, 340] width 30 height 24
click at [342, 296] on icon at bounding box center [342, 340] width 6 height 6
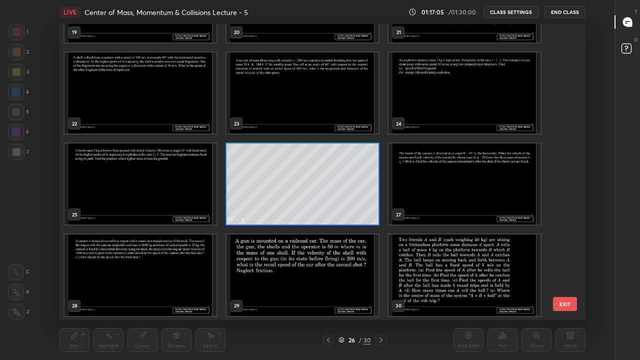
scroll to position [615, 0]
click at [249, 287] on img "grid" at bounding box center [303, 274] width 152 height 81
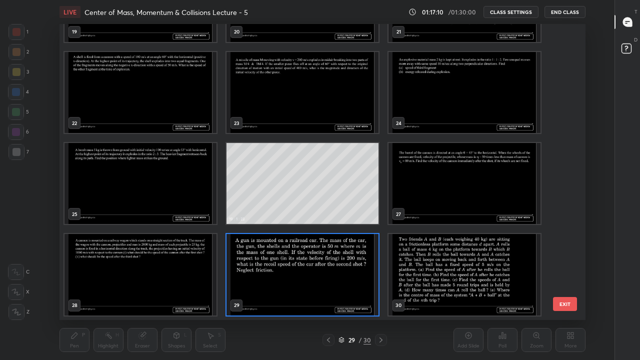
click at [250, 286] on img "grid" at bounding box center [303, 274] width 152 height 81
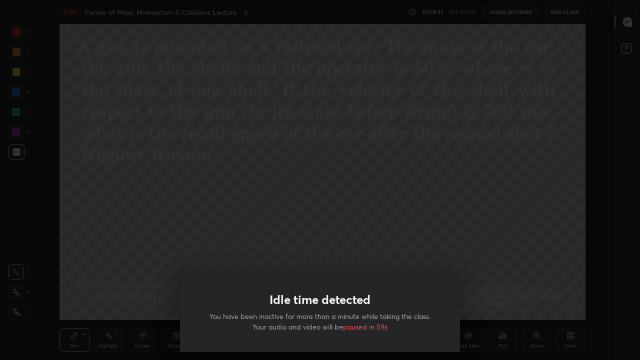
click at [236, 250] on div "Idle time detected You have been inactive for more than a minute while taking t…" at bounding box center [320, 180] width 640 height 360
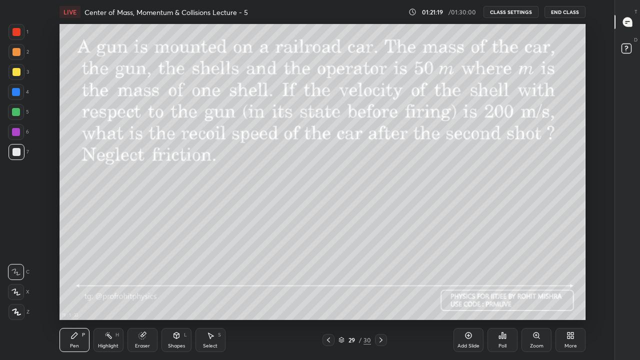
click at [19, 73] on div at bounding box center [17, 72] width 8 height 8
click at [171, 296] on div "Shapes L" at bounding box center [177, 340] width 30 height 24
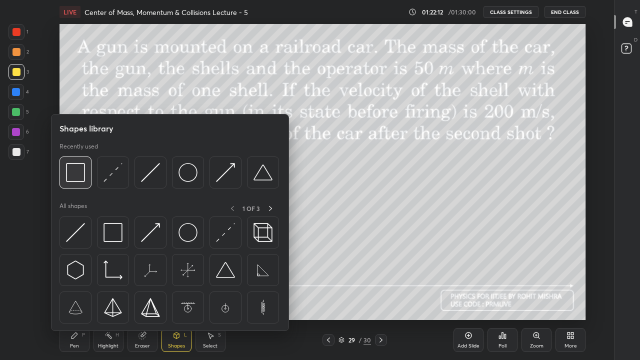
click at [72, 178] on img at bounding box center [75, 172] width 19 height 19
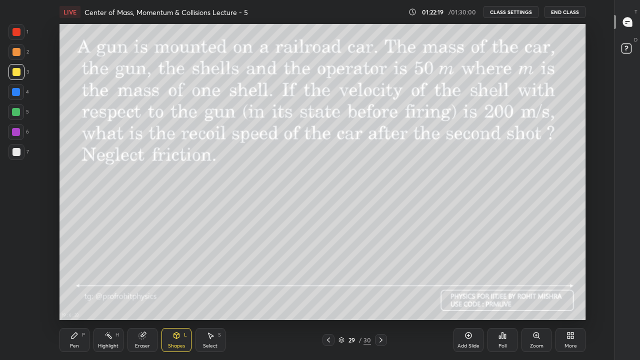
click at [75, 296] on div "Pen P" at bounding box center [75, 340] width 30 height 24
click at [18, 112] on div at bounding box center [16, 112] width 8 height 8
click at [177, 296] on div "Shapes" at bounding box center [176, 346] width 17 height 5
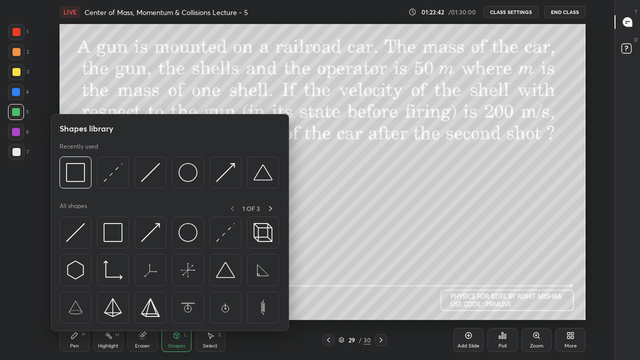
click at [180, 296] on div "Shapes L" at bounding box center [177, 340] width 30 height 24
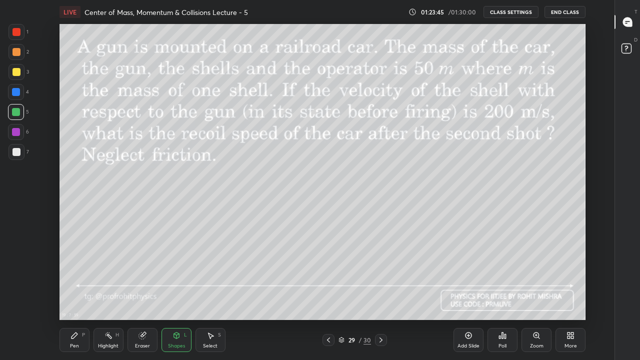
click at [80, 296] on div "Pen P" at bounding box center [75, 340] width 30 height 24
click at [18, 71] on div at bounding box center [17, 72] width 8 height 8
click at [17, 110] on div at bounding box center [16, 112] width 8 height 8
click at [177, 296] on icon at bounding box center [177, 337] width 0 height 4
click at [77, 296] on div "Pen" at bounding box center [74, 346] width 9 height 5
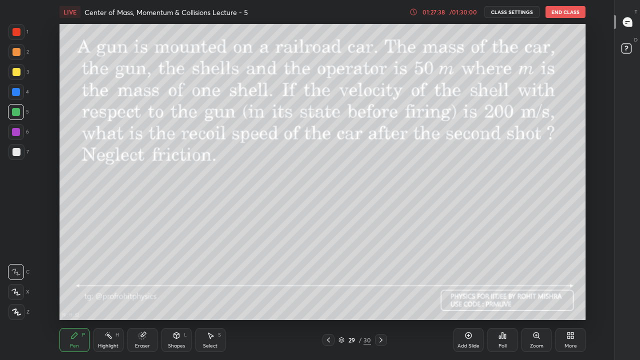
click at [341, 296] on icon at bounding box center [342, 340] width 6 height 6
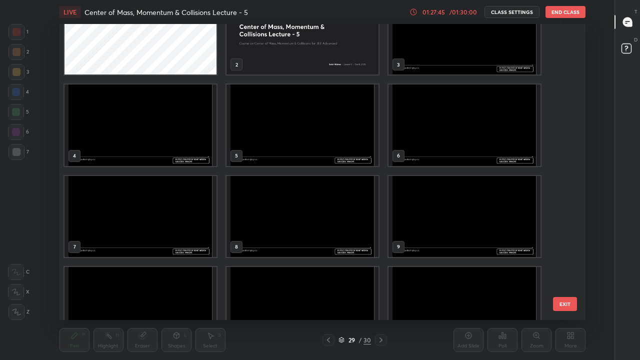
scroll to position [0, 0]
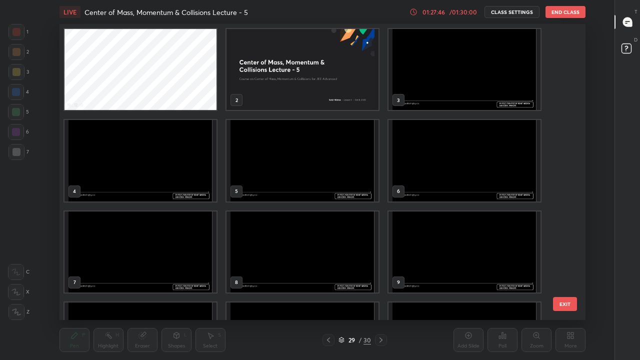
click at [160, 177] on img "grid" at bounding box center [141, 160] width 152 height 81
click at [158, 176] on img "grid" at bounding box center [141, 160] width 152 height 81
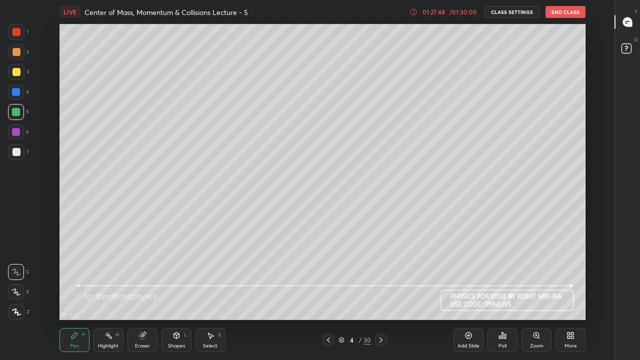
click at [381, 296] on icon at bounding box center [381, 340] width 8 height 8
click at [387, 296] on div at bounding box center [381, 340] width 12 height 12
click at [386, 296] on div at bounding box center [381, 340] width 12 height 12
click at [110, 296] on rect at bounding box center [109, 336] width 5 height 5
click at [329, 296] on icon at bounding box center [329, 340] width 8 height 8
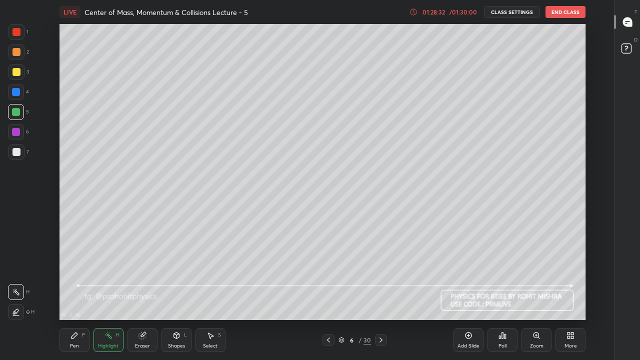
click at [342, 296] on icon at bounding box center [342, 340] width 6 height 6
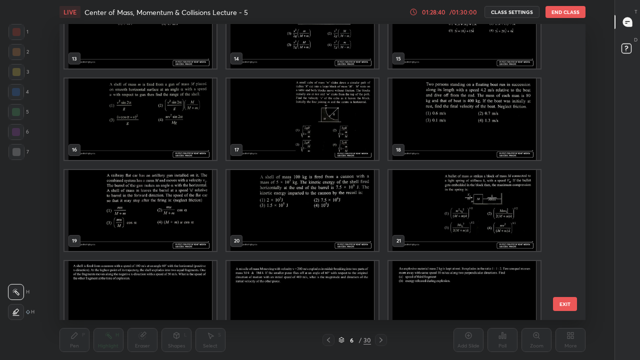
scroll to position [407, 0]
click at [462, 140] on img "grid" at bounding box center [465, 118] width 152 height 81
click at [464, 141] on img "grid" at bounding box center [465, 118] width 152 height 81
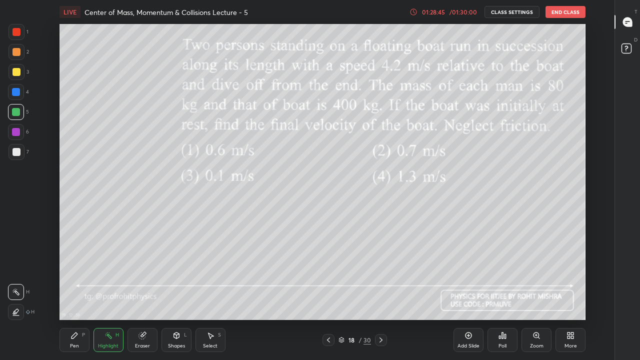
click at [80, 296] on div "Pen P" at bounding box center [75, 340] width 30 height 24
click at [20, 153] on div at bounding box center [17, 152] width 8 height 8
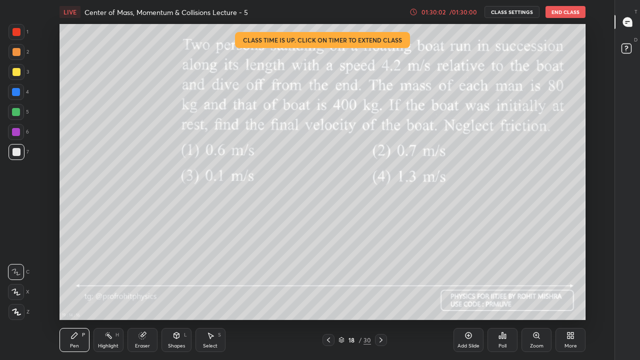
click at [439, 10] on div "01:30:02" at bounding box center [434, 12] width 28 height 6
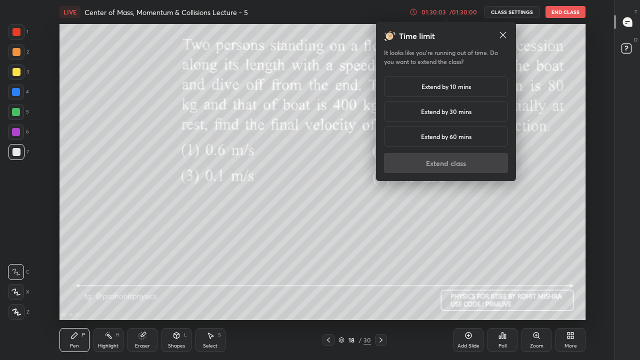
click at [450, 93] on div "Extend by 10 mins" at bounding box center [446, 86] width 124 height 21
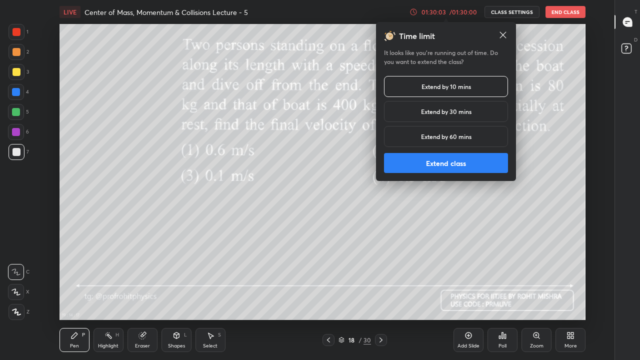
click at [452, 163] on button "Extend class" at bounding box center [446, 163] width 124 height 20
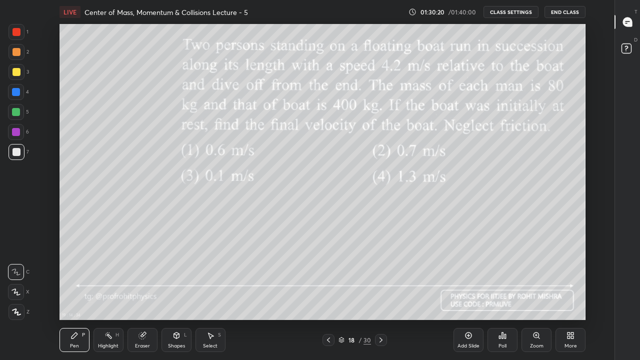
click at [343, 296] on icon at bounding box center [342, 340] width 6 height 6
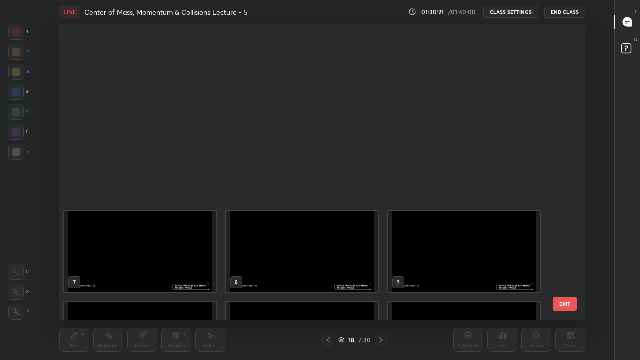
scroll to position [293, 521]
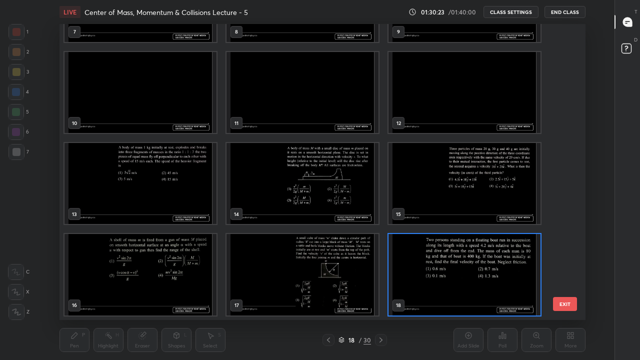
click at [131, 185] on img "grid" at bounding box center [141, 183] width 152 height 81
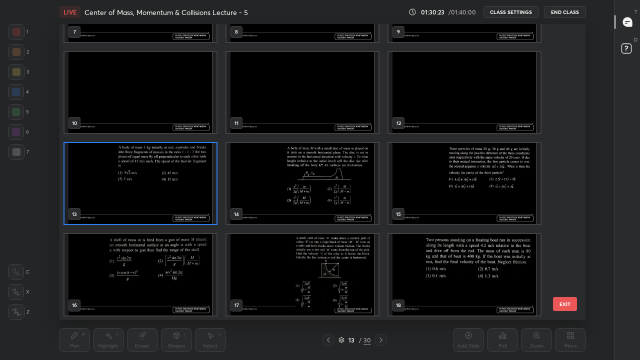
click at [131, 185] on img "grid" at bounding box center [141, 183] width 152 height 81
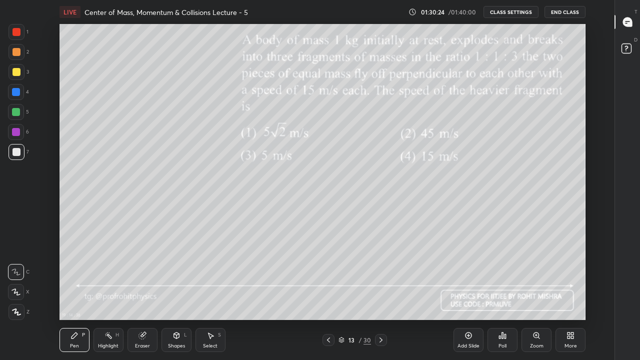
click at [128, 183] on img "grid" at bounding box center [141, 183] width 152 height 81
click at [381, 296] on icon at bounding box center [381, 340] width 8 height 8
click at [383, 296] on icon at bounding box center [381, 340] width 8 height 8
click at [381, 296] on icon at bounding box center [381, 340] width 8 height 8
click at [382, 296] on icon at bounding box center [381, 340] width 8 height 8
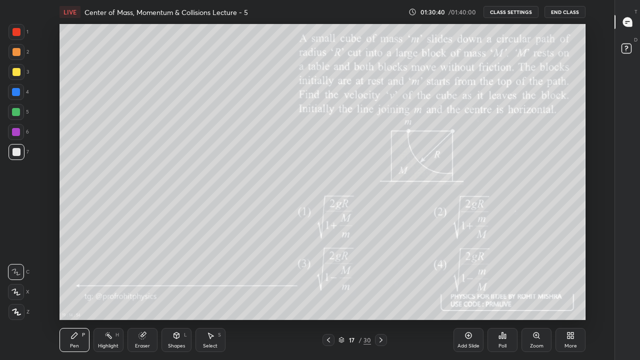
click at [381, 296] on icon at bounding box center [381, 340] width 8 height 8
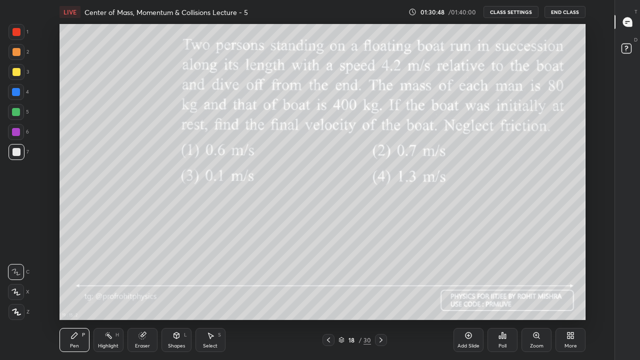
click at [381, 296] on icon at bounding box center [381, 340] width 8 height 8
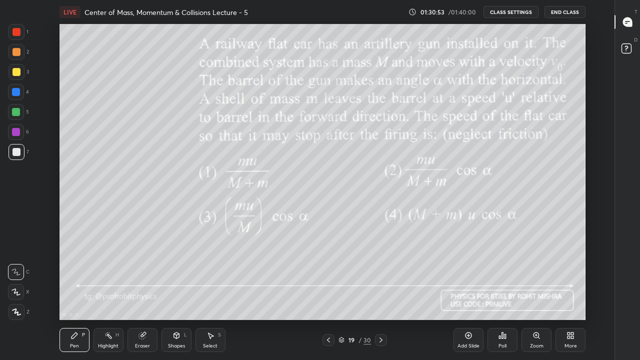
click at [381, 296] on icon at bounding box center [381, 340] width 8 height 8
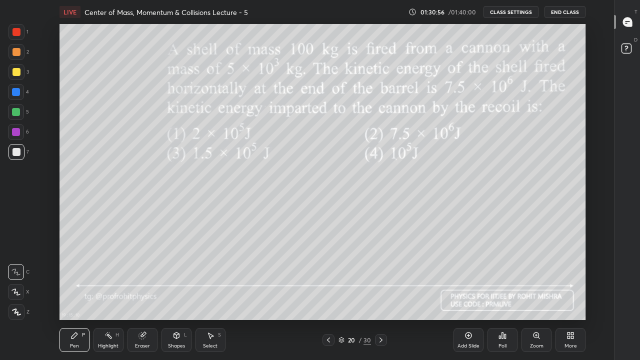
click at [382, 296] on icon at bounding box center [381, 340] width 8 height 8
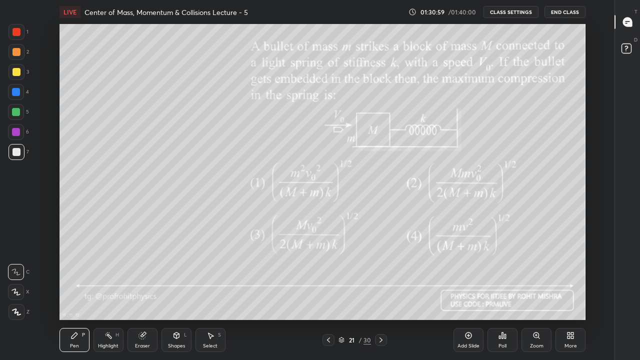
click at [381, 296] on icon at bounding box center [381, 340] width 8 height 8
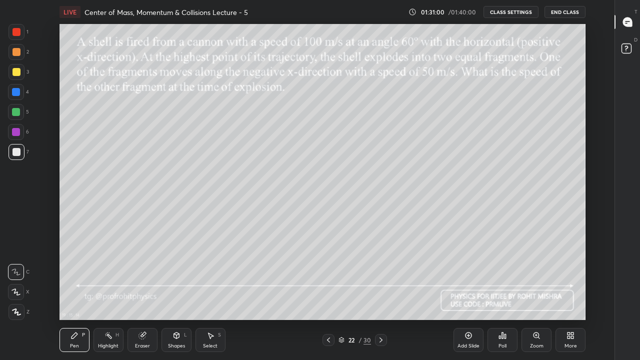
click at [381, 296] on icon at bounding box center [381, 340] width 3 height 5
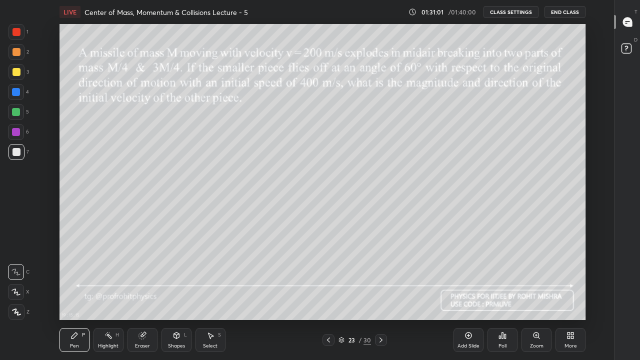
click at [381, 296] on icon at bounding box center [381, 340] width 8 height 8
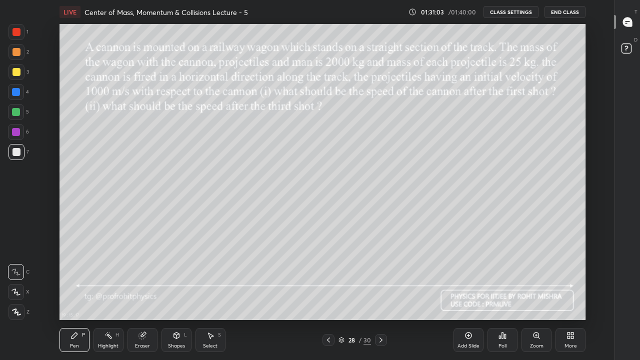
click at [380, 296] on div at bounding box center [381, 340] width 12 height 12
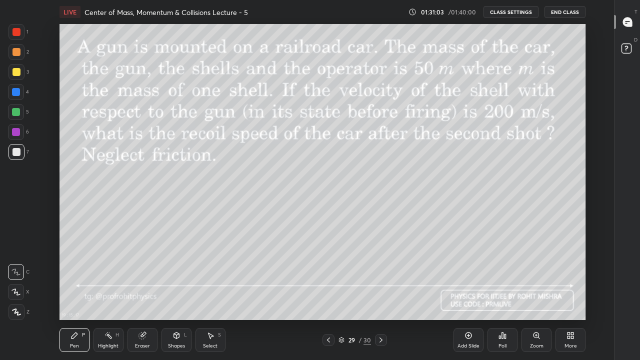
click at [380, 296] on div at bounding box center [381, 340] width 12 height 12
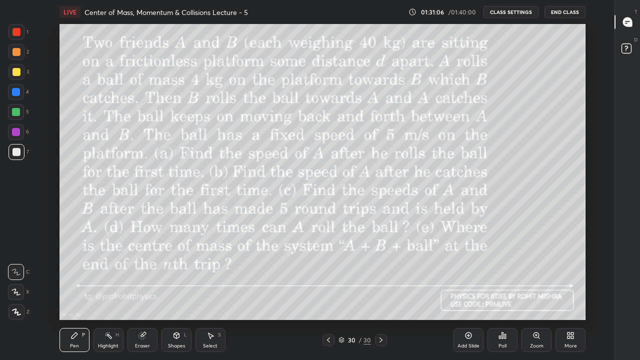
click at [330, 296] on icon at bounding box center [329, 340] width 8 height 8
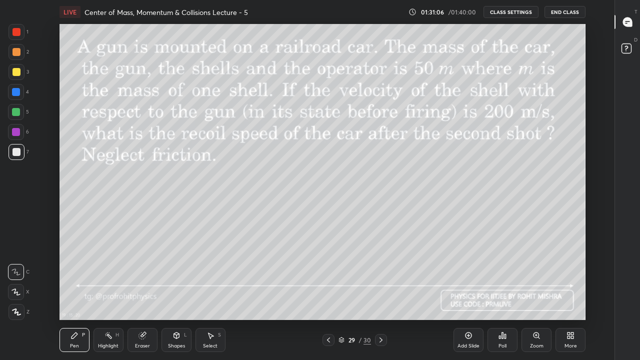
click at [332, 296] on div at bounding box center [329, 340] width 12 height 12
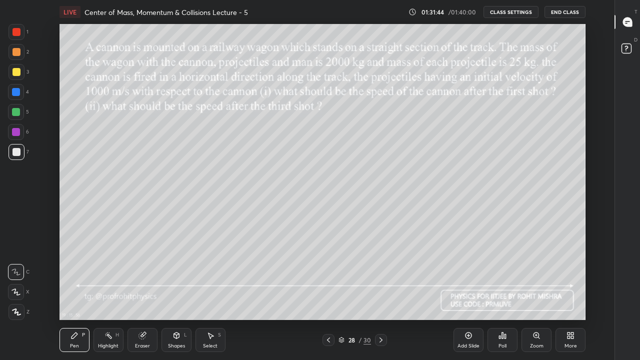
click at [560, 12] on button "End Class" at bounding box center [565, 12] width 41 height 12
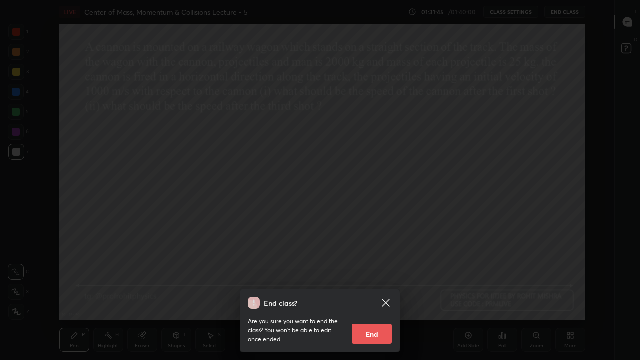
click at [370, 296] on button "End" at bounding box center [372, 334] width 40 height 20
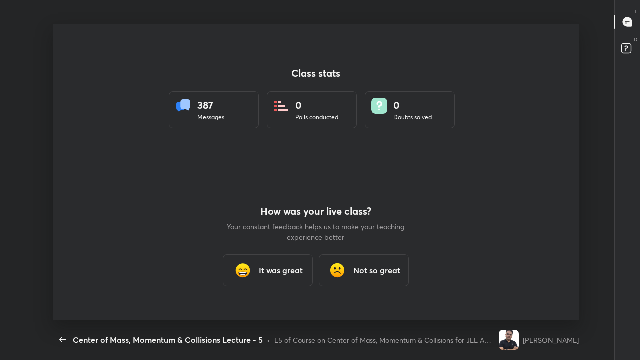
scroll to position [296, 632]
type textarea "x"
click at [282, 271] on h3 "It was great" at bounding box center [281, 271] width 44 height 12
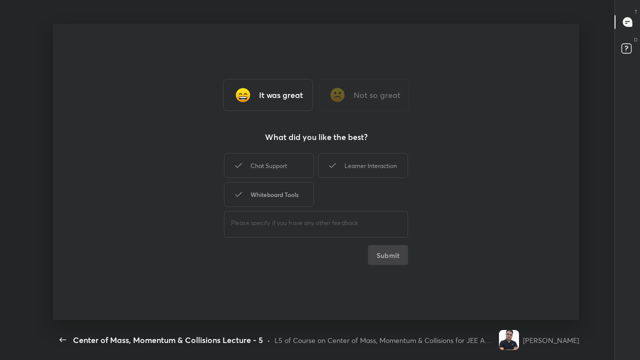
click at [296, 197] on div "Whiteboard Tools" at bounding box center [269, 194] width 90 height 25
click at [350, 168] on div "Learner Interaction" at bounding box center [363, 165] width 90 height 25
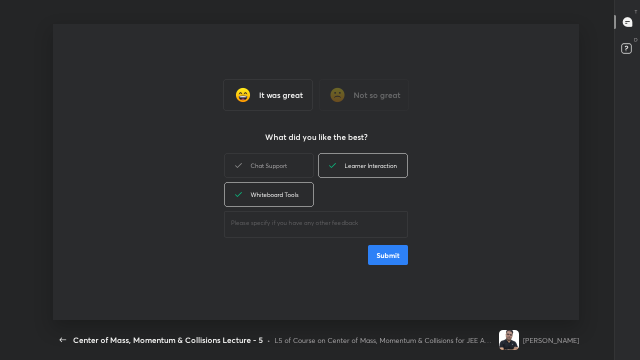
click at [391, 251] on button "Submit" at bounding box center [388, 255] width 40 height 20
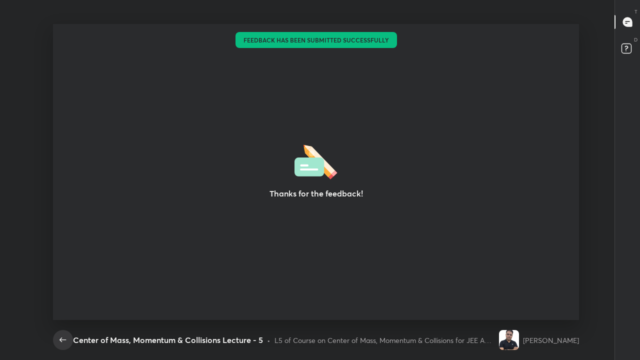
click at [62, 296] on icon "button" at bounding box center [63, 340] width 7 height 5
